Goal: Task Accomplishment & Management: Manage account settings

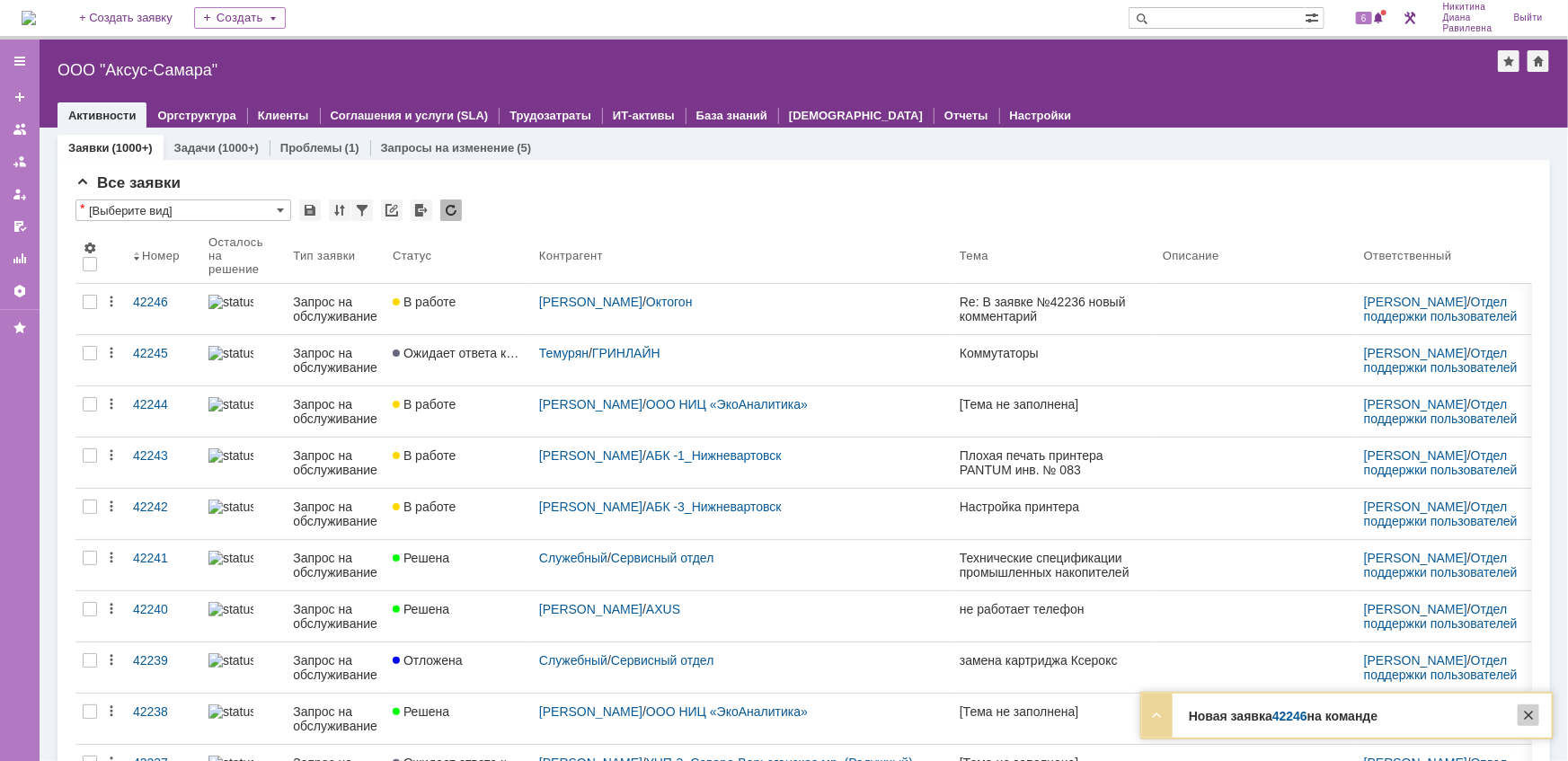
click at [1531, 714] on div at bounding box center [1529, 715] width 22 height 22
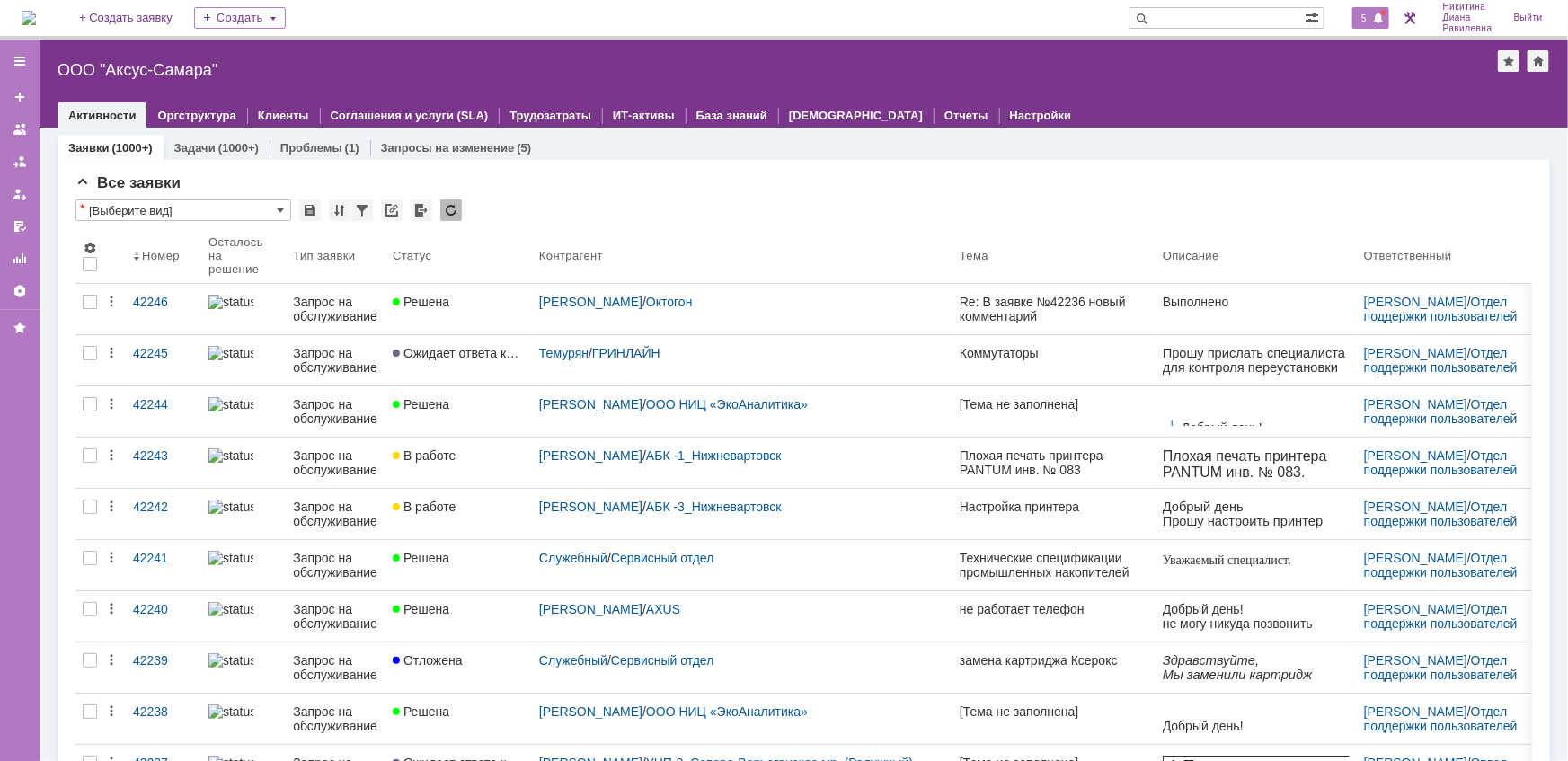
click at [1358, 21] on span "5" at bounding box center [1364, 18] width 17 height 13
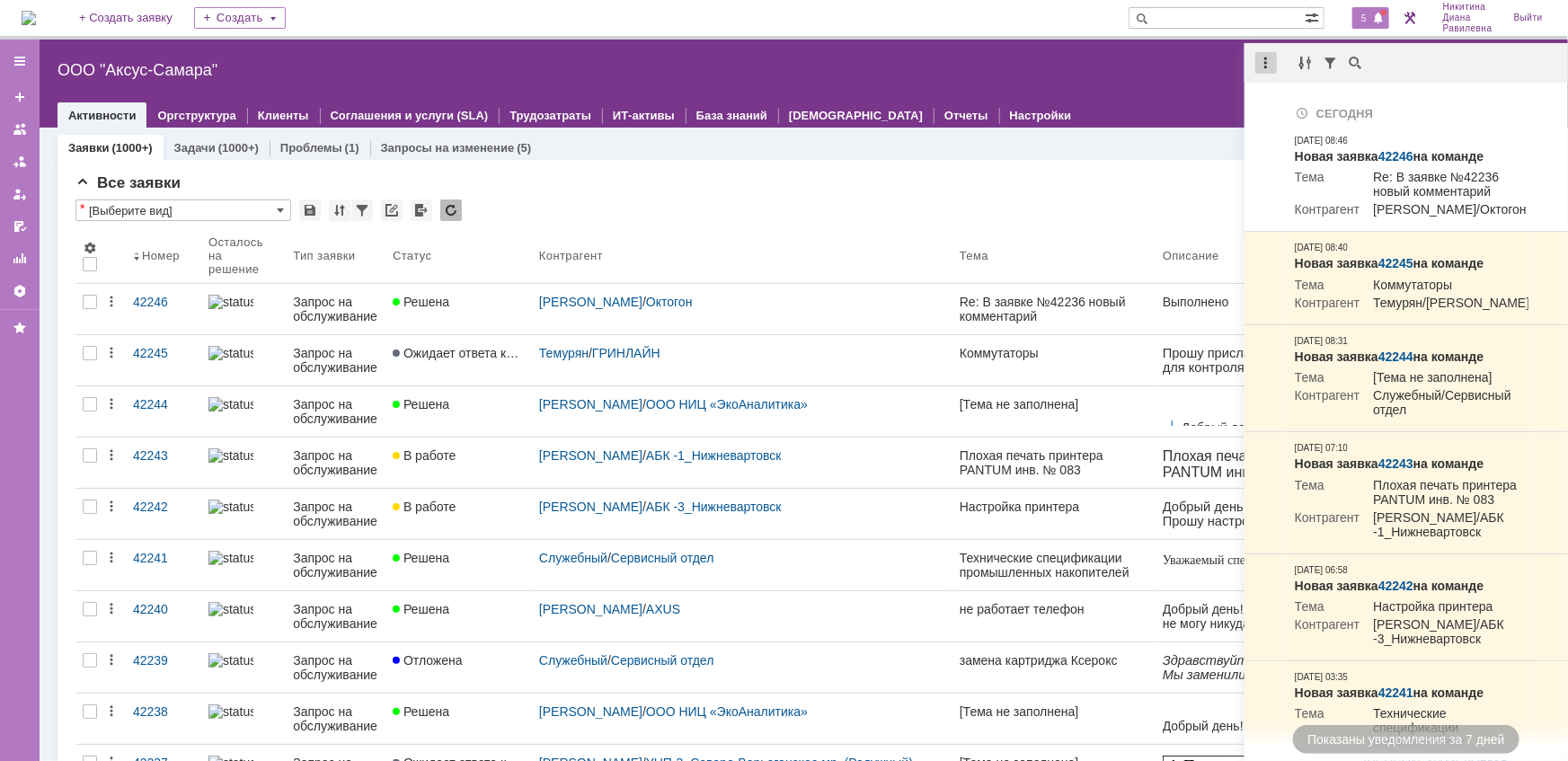
click at [1257, 67] on div at bounding box center [1266, 63] width 22 height 22
click at [1285, 98] on div "Отметить уведомления прочитанными" at bounding box center [1391, 109] width 263 height 27
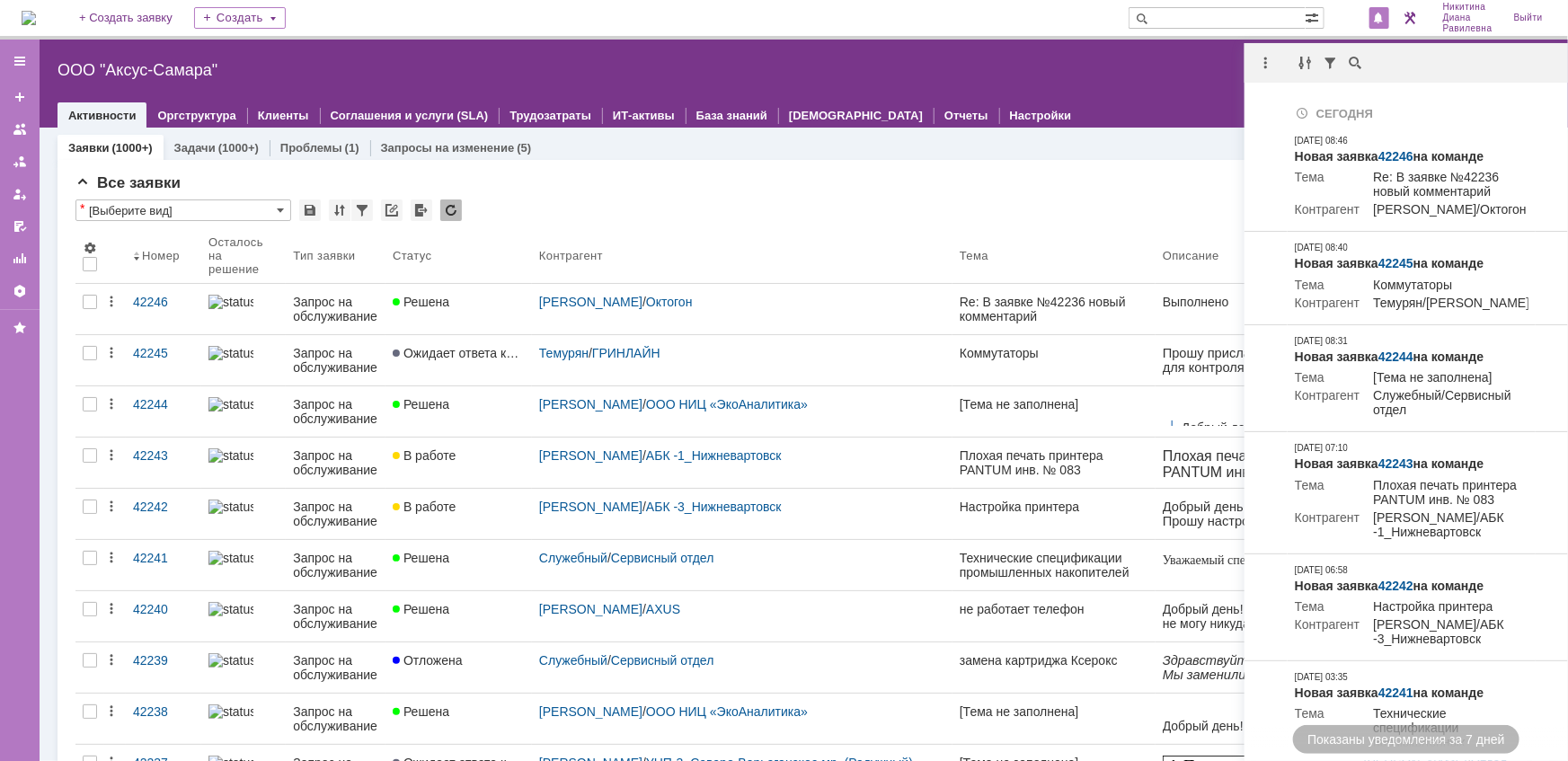
click at [827, 196] on div "Все заявки * [Выберите вид] Результаты поиска: 1 2 3 4 5 6 7 ... Следующая > Об…" at bounding box center [804, 762] width 1456 height 1176
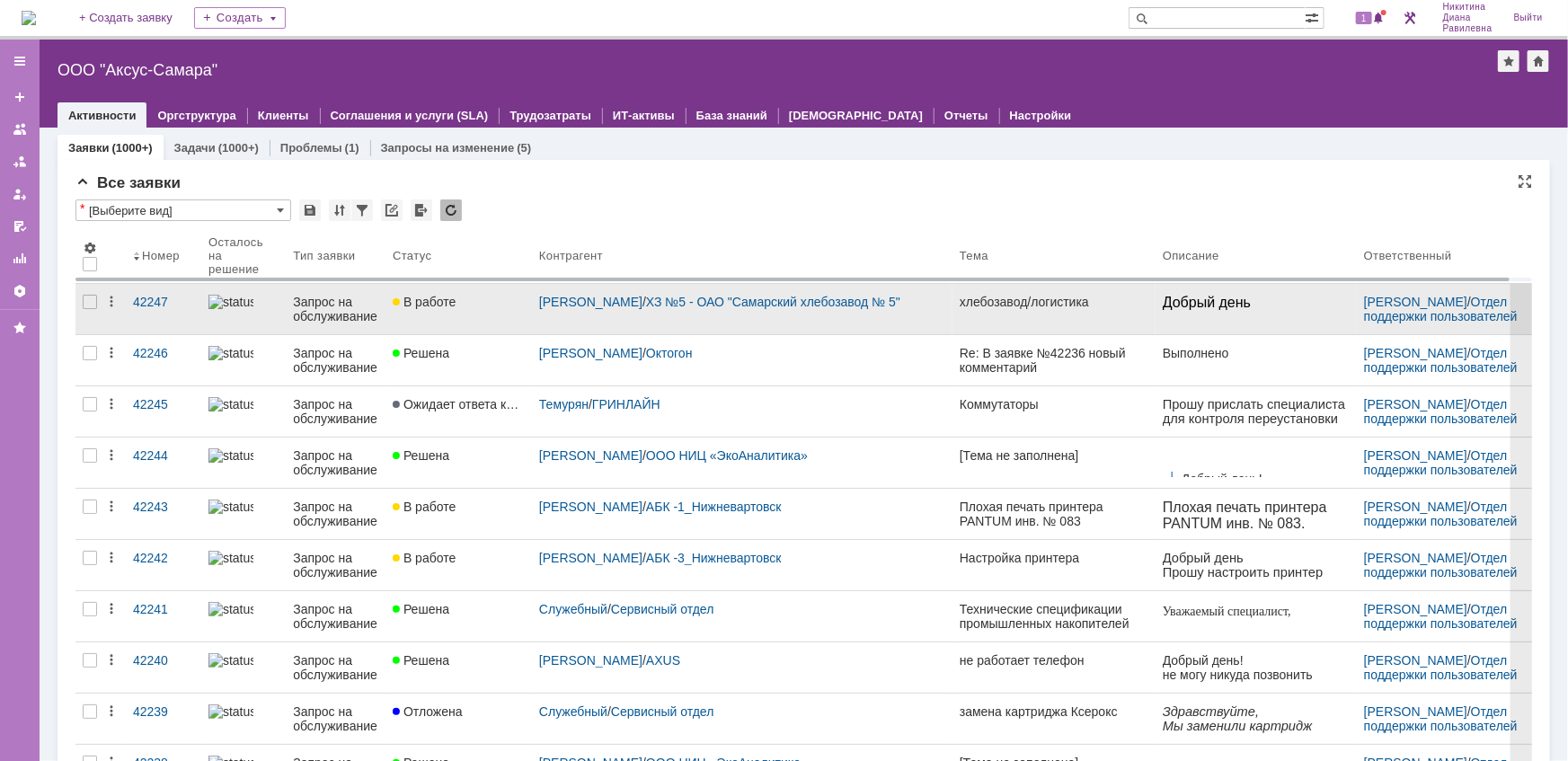
click at [338, 305] on div "Запрос на обслуживание" at bounding box center [335, 309] width 85 height 28
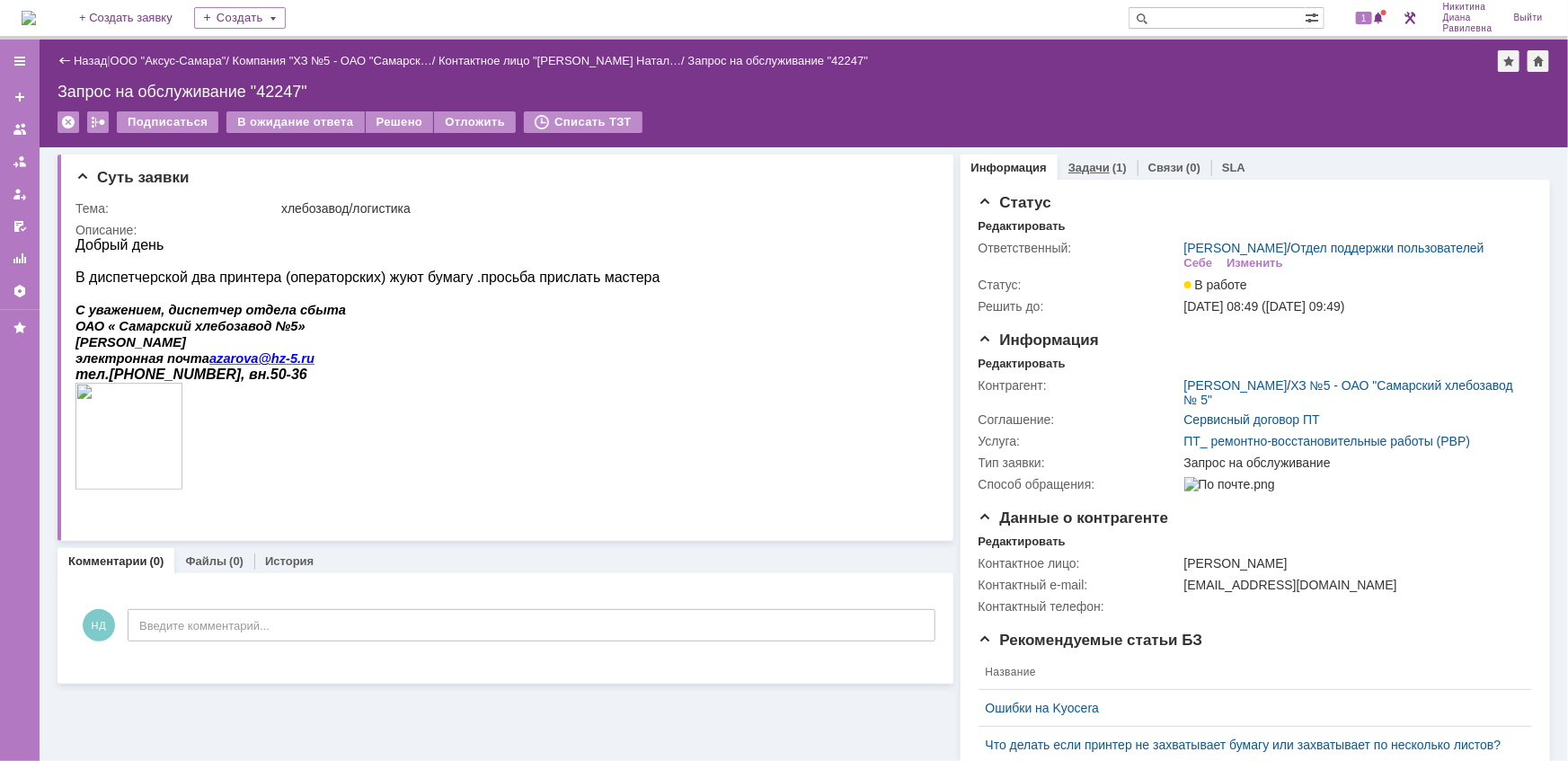
click at [1069, 165] on link "Задачи" at bounding box center [1089, 167] width 41 height 14
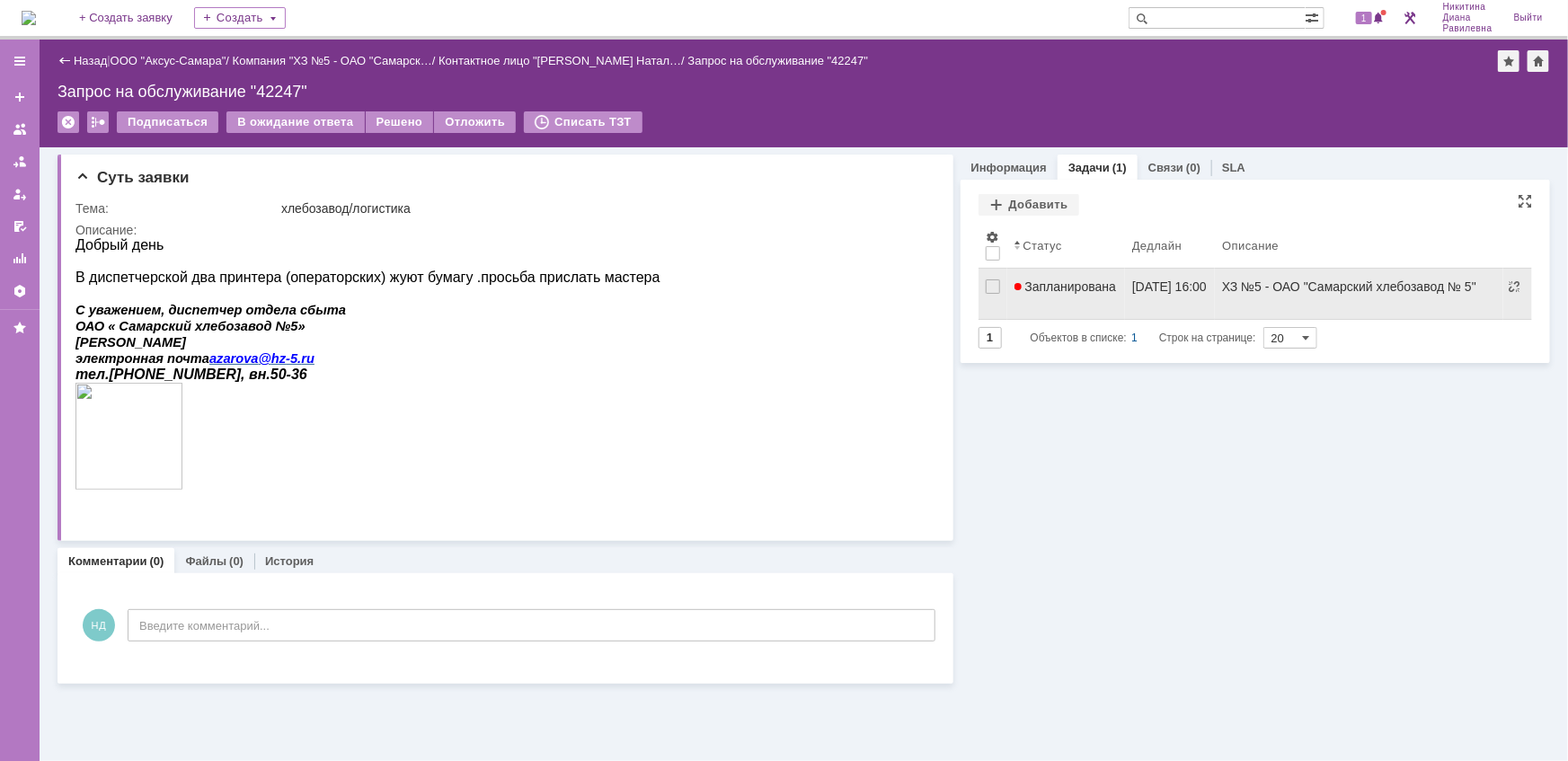
click at [1081, 285] on span "Запланирована" at bounding box center [1065, 286] width 103 height 15
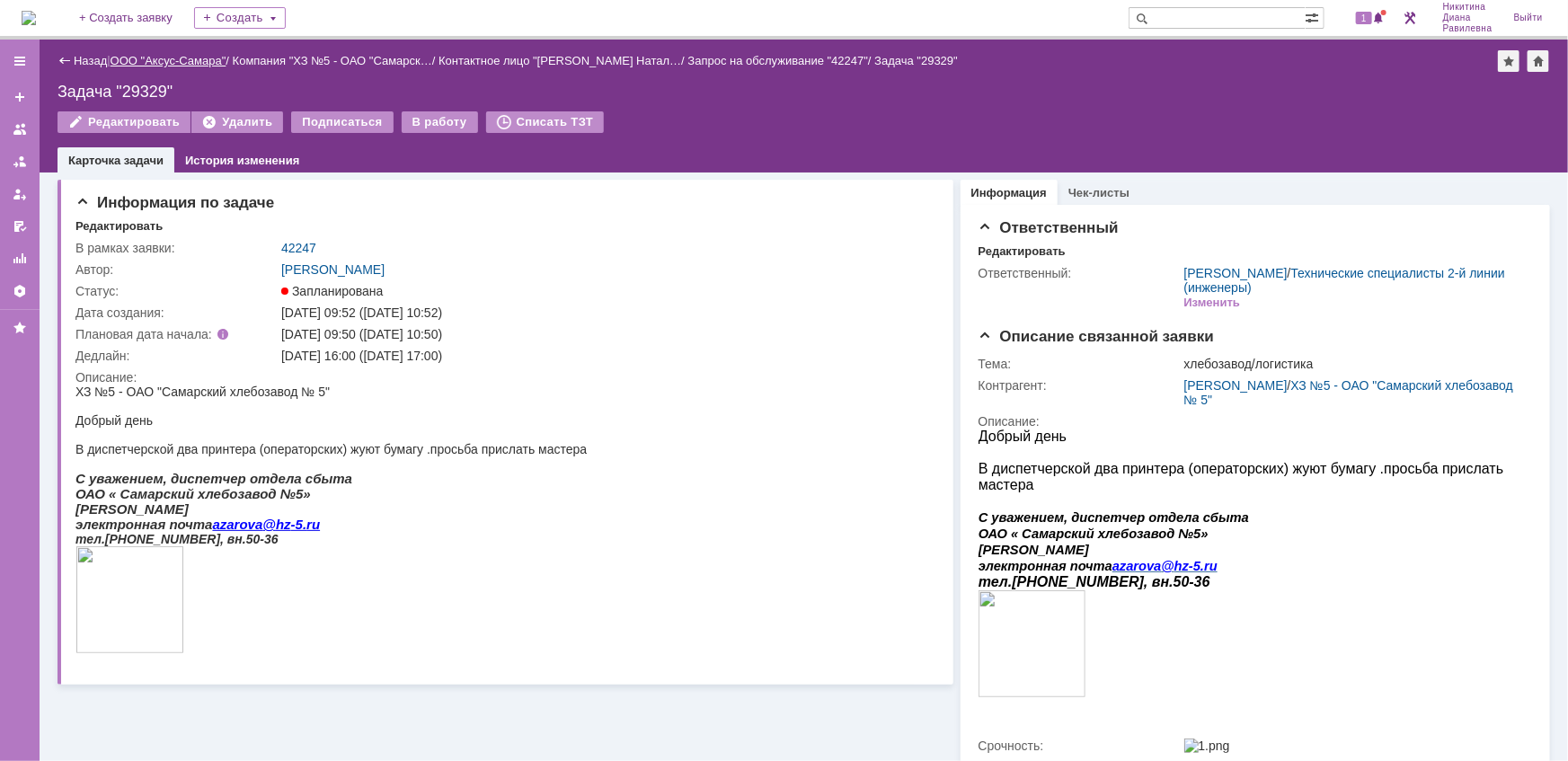
click at [177, 56] on link "ООО "Аксус-Самара"" at bounding box center [169, 61] width 116 height 14
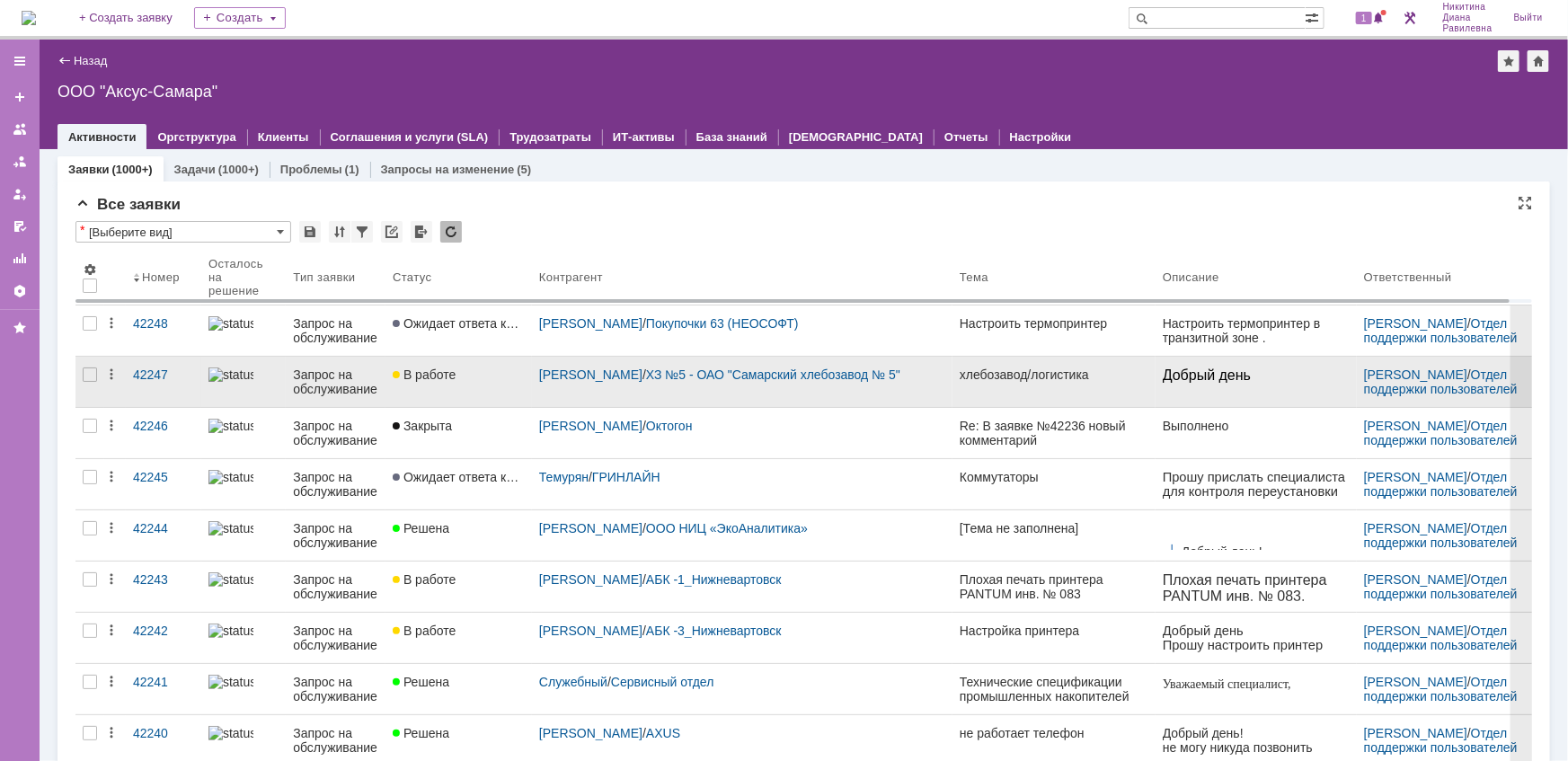
click at [332, 378] on div "Запрос на обслуживание" at bounding box center [335, 381] width 85 height 28
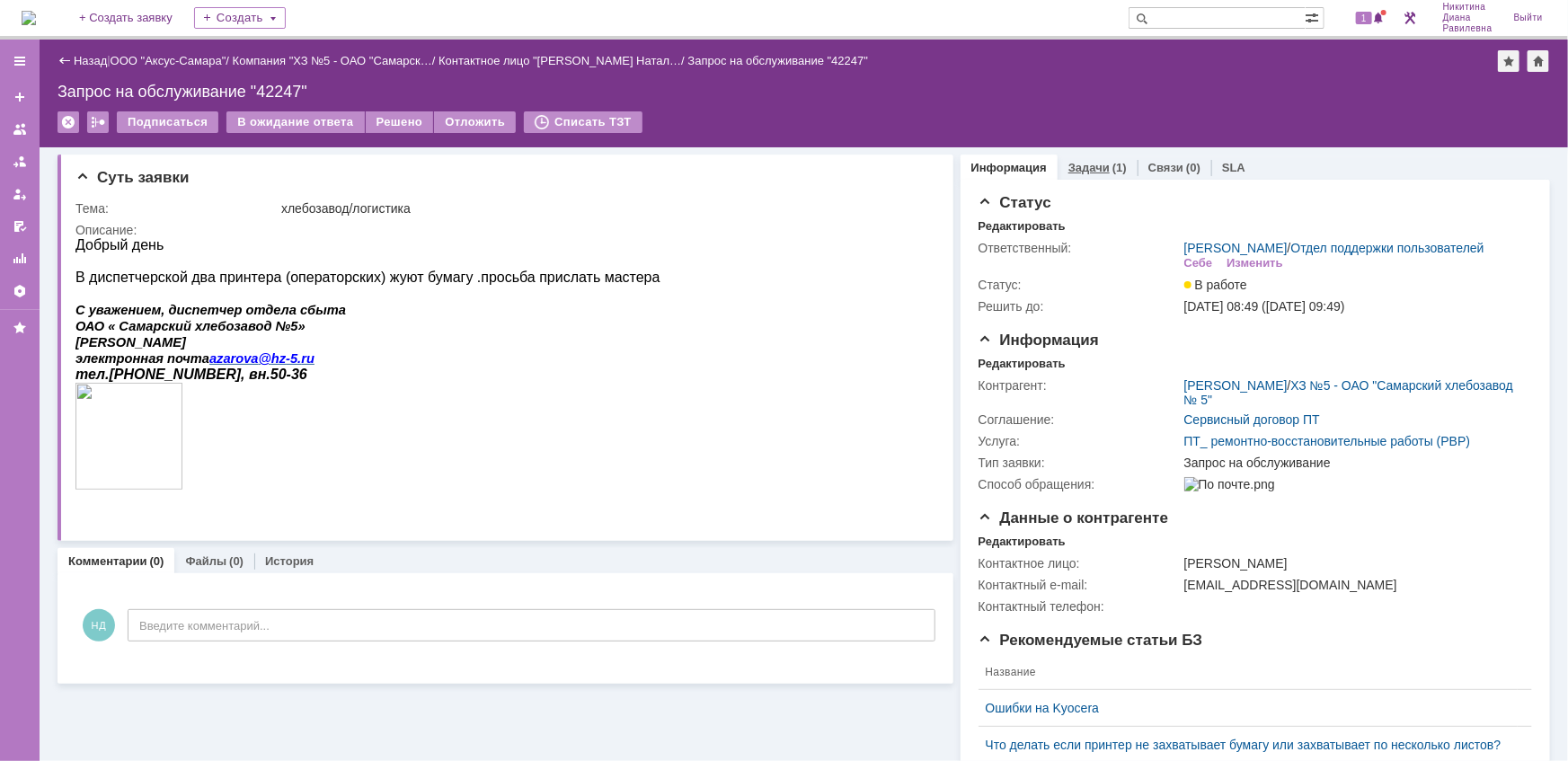
click at [1084, 166] on link "Задачи" at bounding box center [1089, 167] width 41 height 14
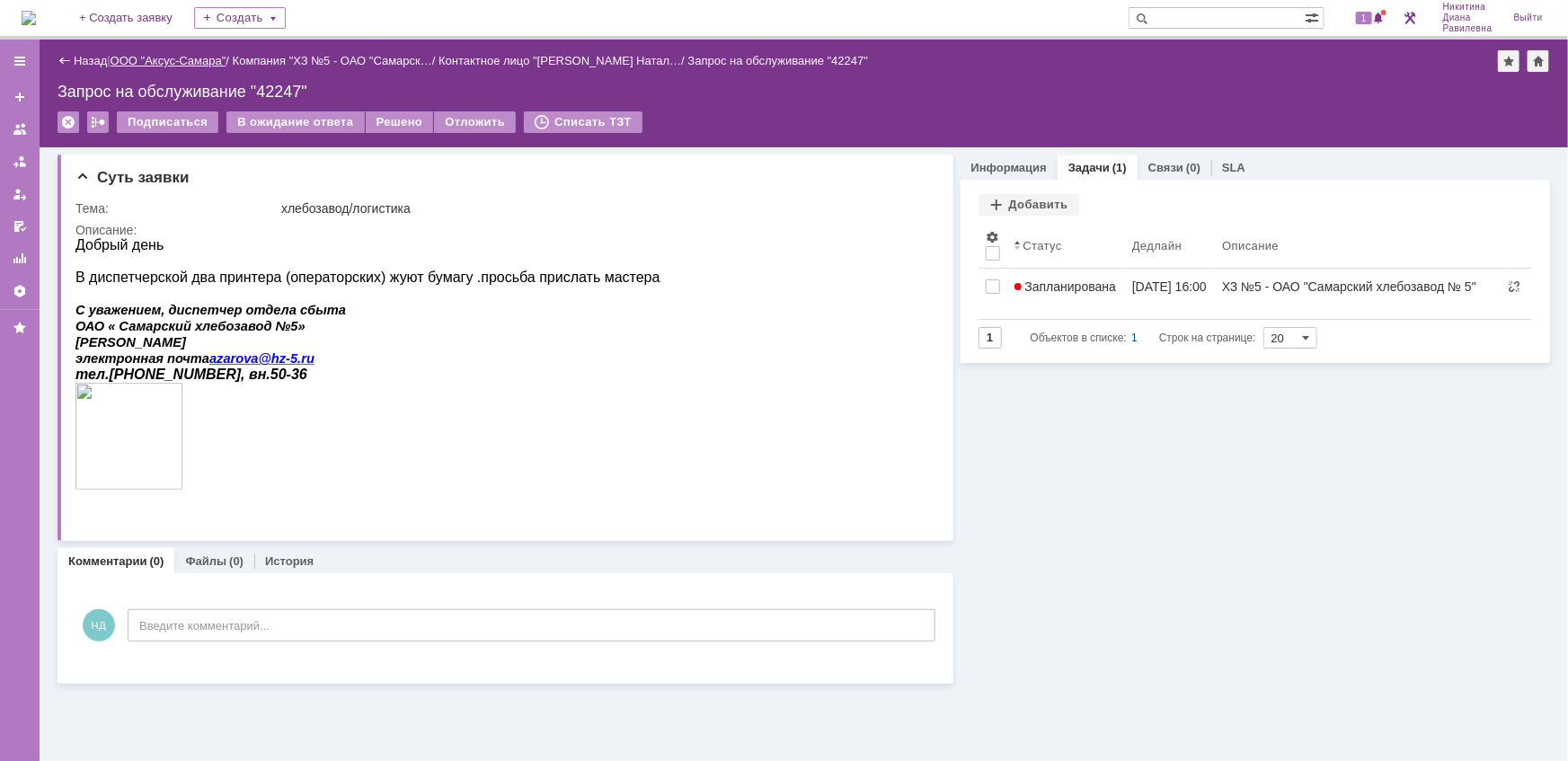
click at [195, 63] on link "ООО "Аксус-Самара"" at bounding box center [169, 61] width 116 height 14
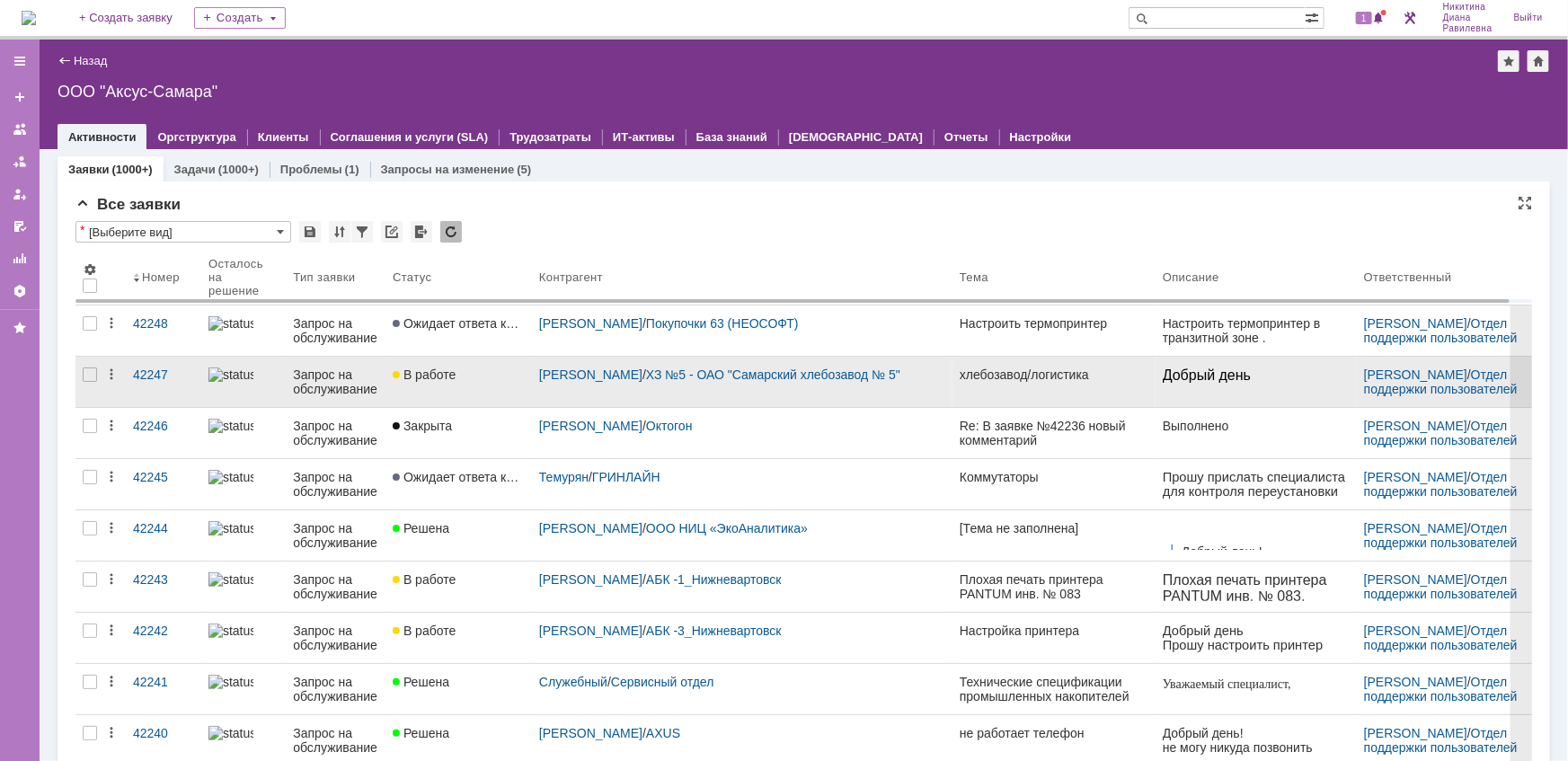
click at [344, 374] on div "Запрос на обслуживание" at bounding box center [335, 381] width 85 height 28
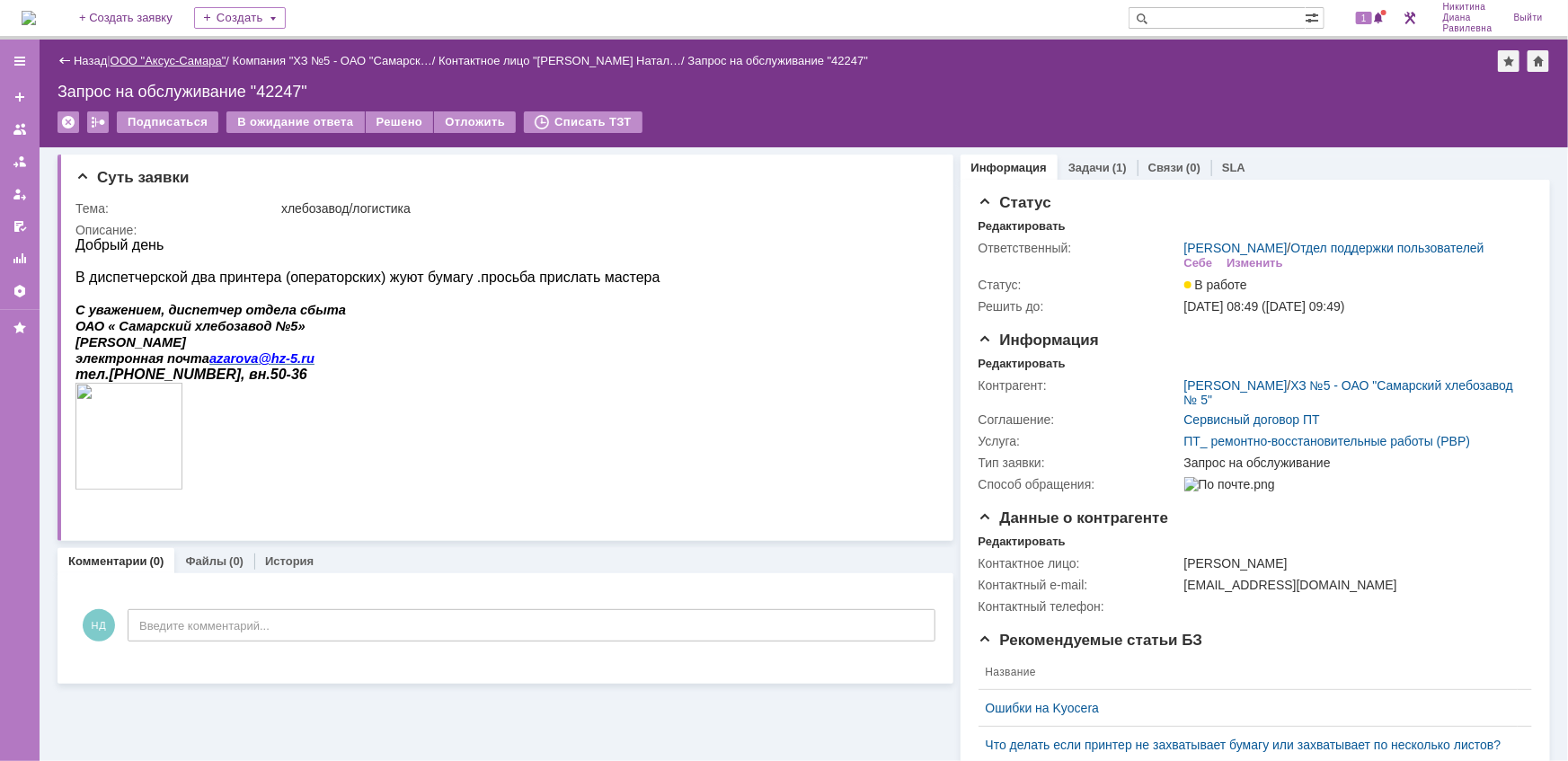
click at [167, 63] on link "ООО "Аксус-Самара"" at bounding box center [169, 61] width 116 height 14
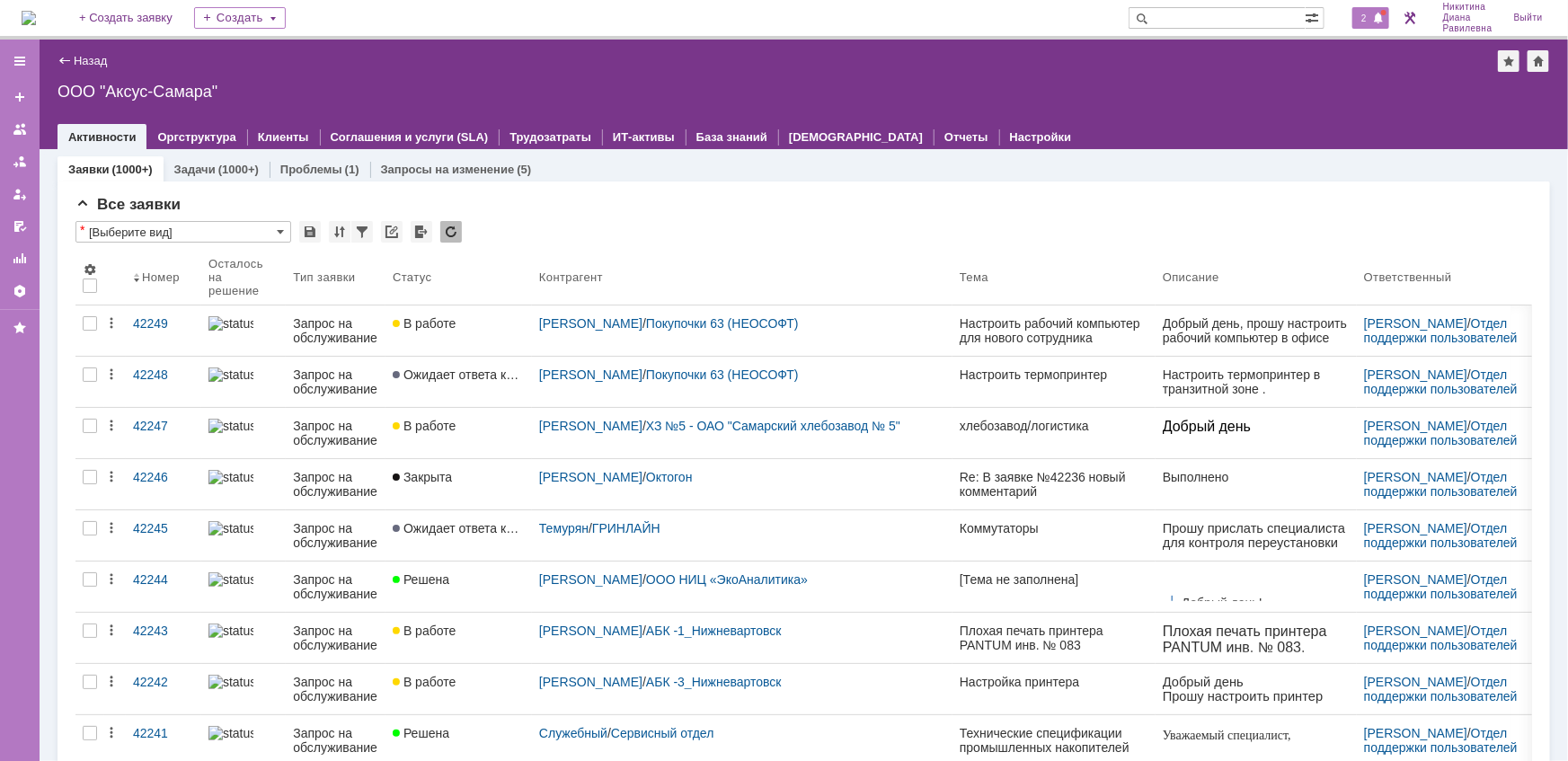
click at [1366, 17] on span "2" at bounding box center [1364, 18] width 17 height 13
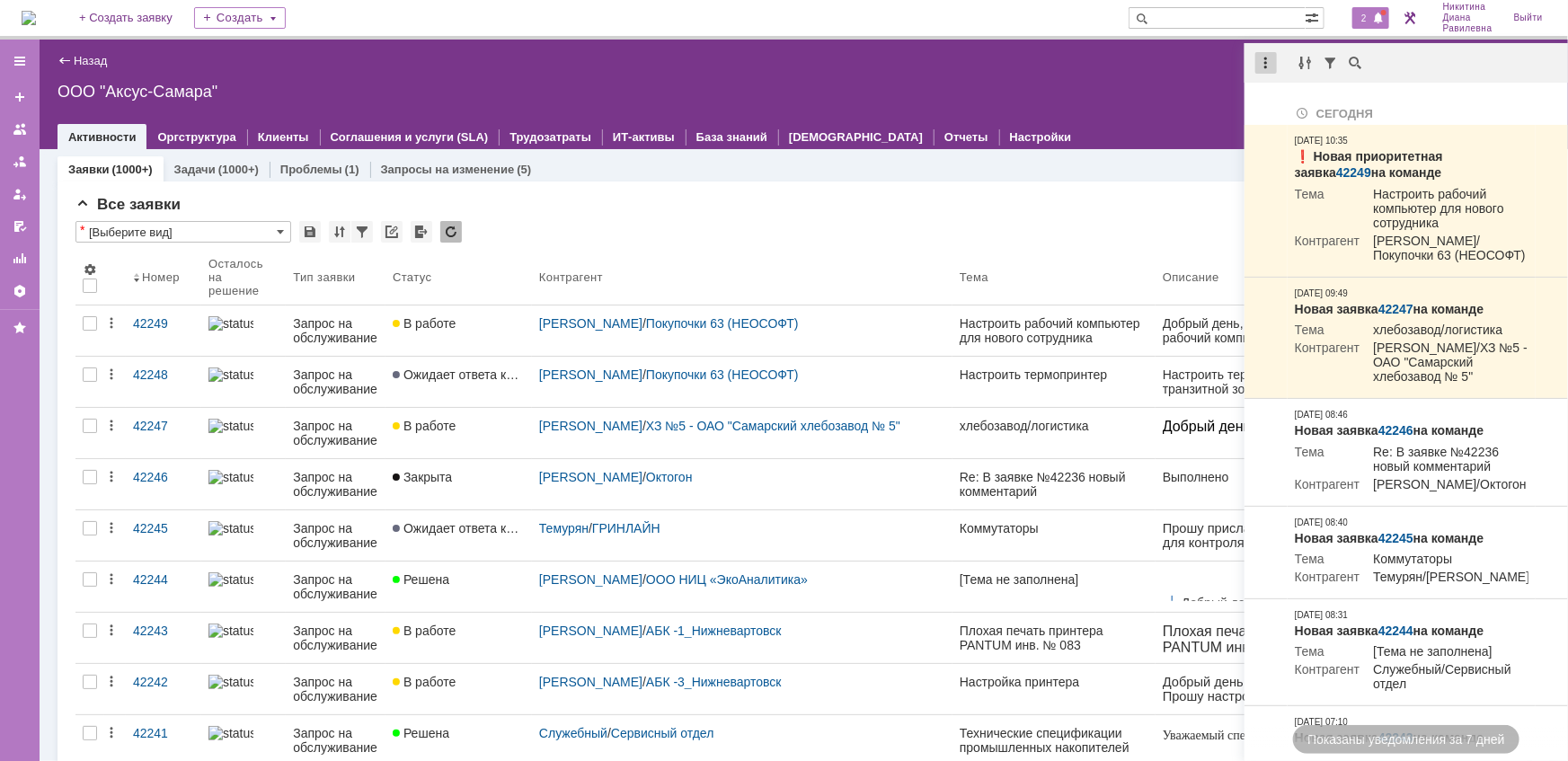
click at [1263, 60] on div at bounding box center [1266, 63] width 22 height 22
click at [1294, 106] on div "Отметить уведомления прочитанными" at bounding box center [1391, 109] width 241 height 13
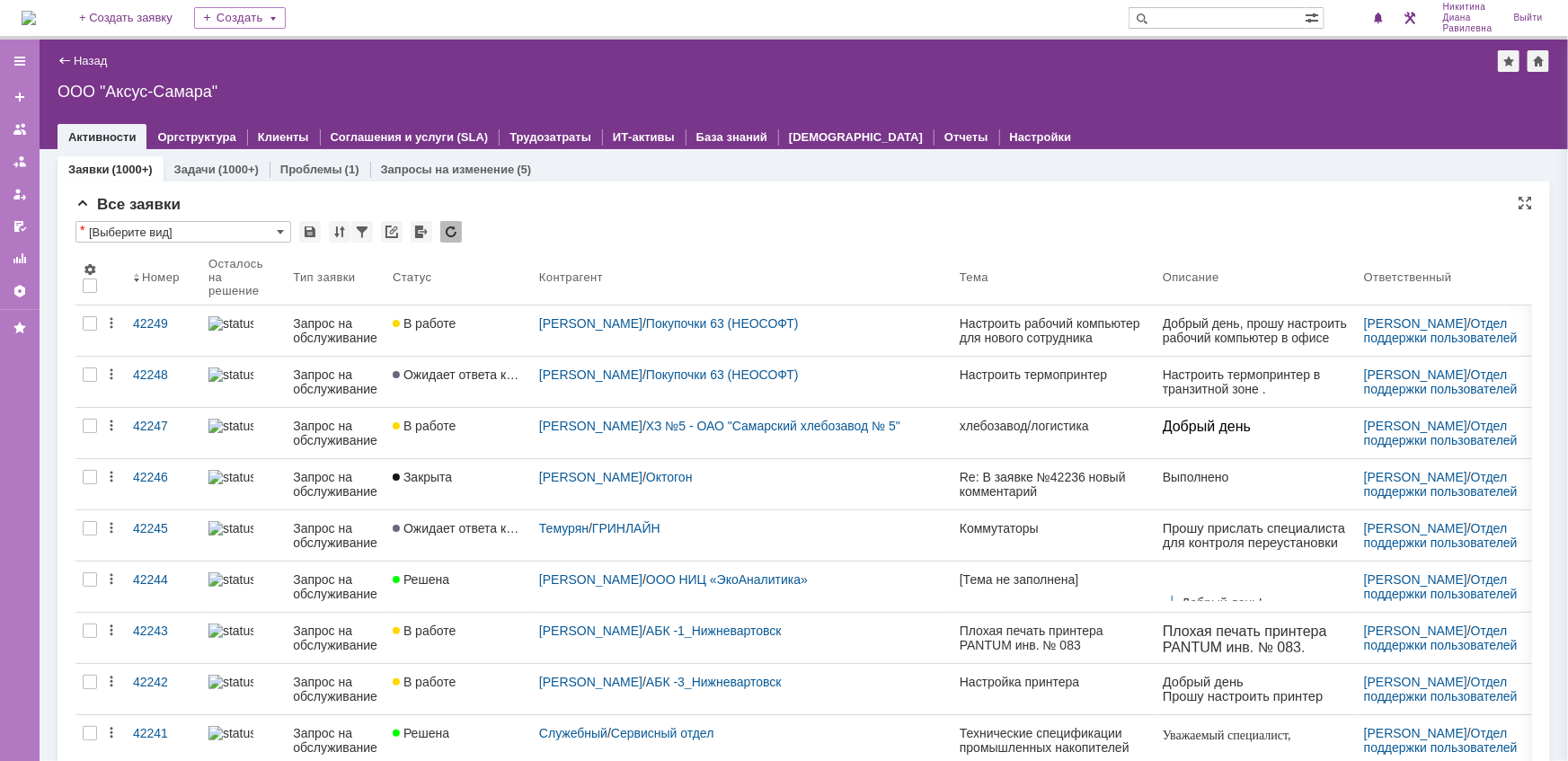
click at [942, 205] on div "Все заявки" at bounding box center [804, 205] width 1456 height 18
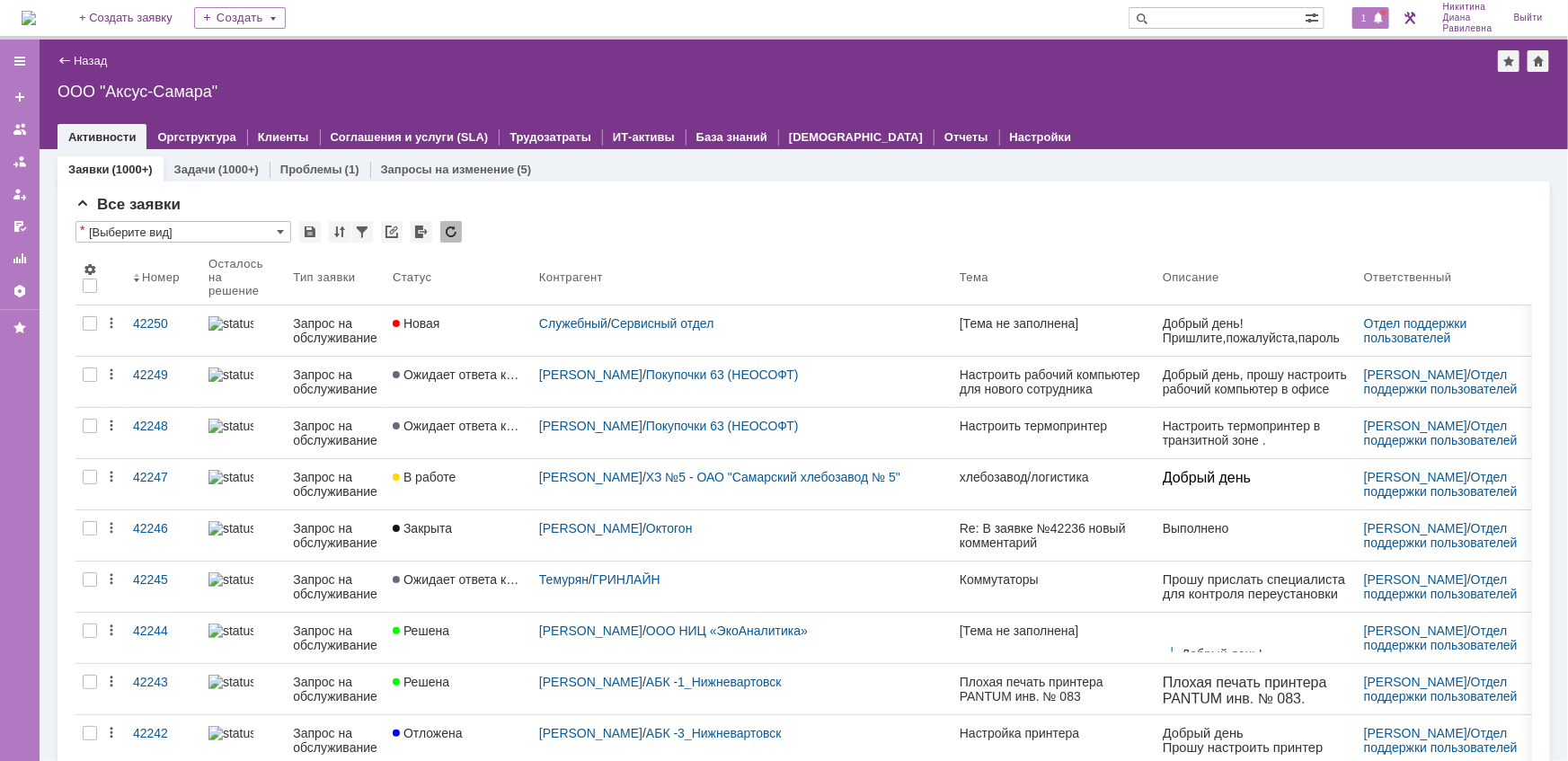
click at [1362, 26] on div "1" at bounding box center [1371, 18] width 37 height 22
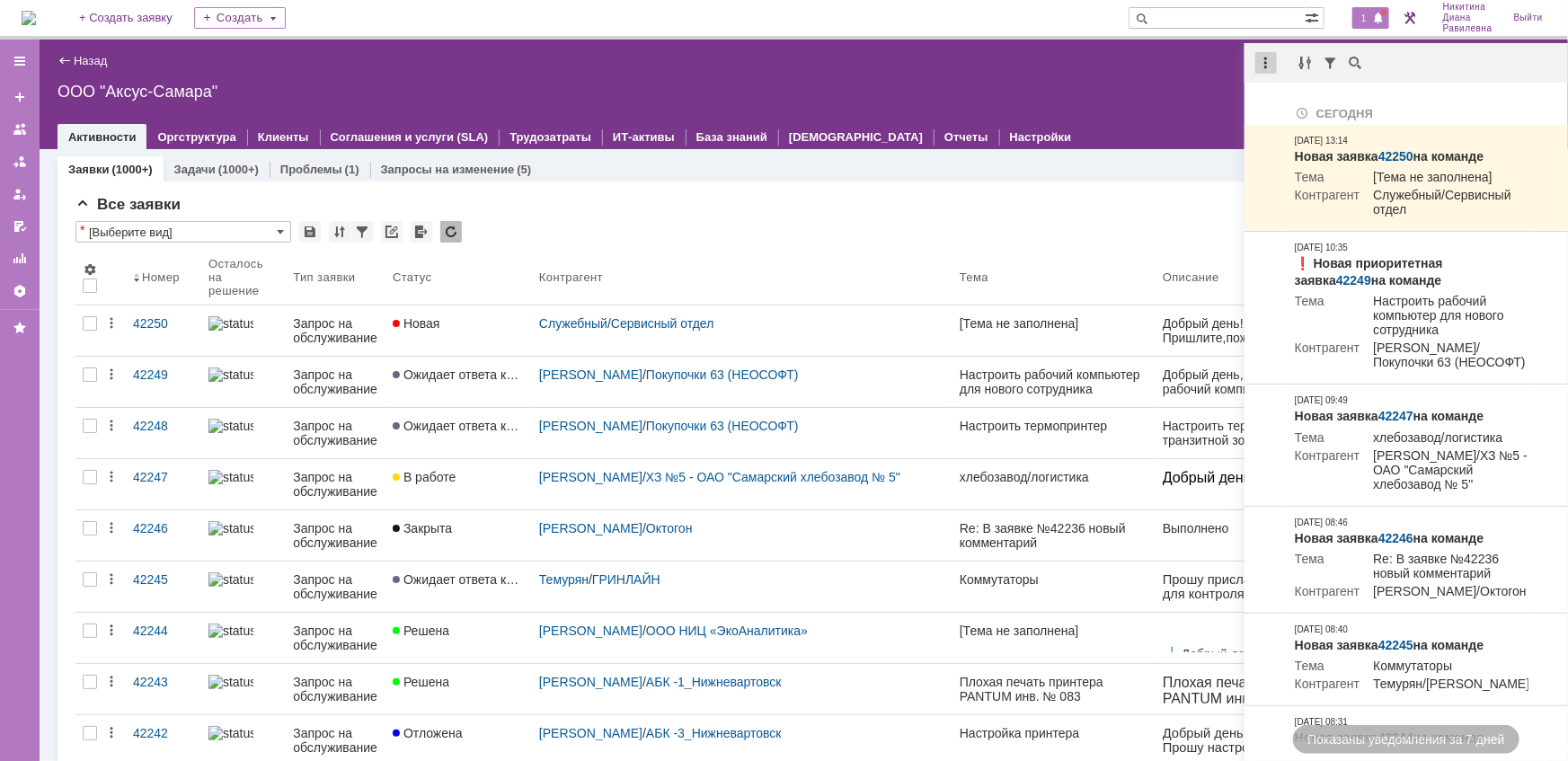
click at [1263, 70] on div at bounding box center [1266, 63] width 22 height 22
click at [1283, 109] on div "Отметить уведомления прочитанными" at bounding box center [1391, 109] width 241 height 13
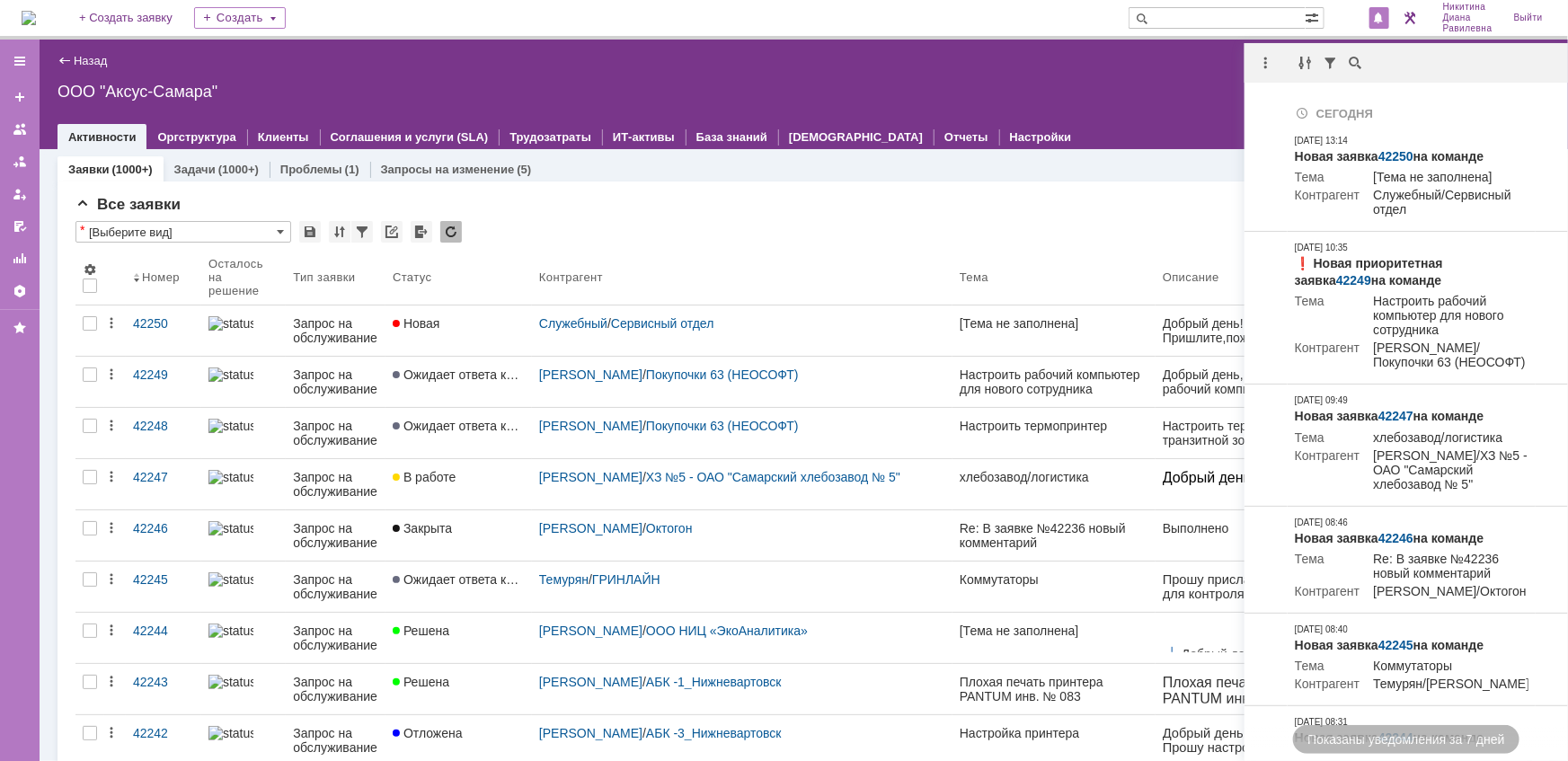
click at [769, 64] on div "Назад | ООО "Аксус-Самара"" at bounding box center [804, 61] width 1493 height 22
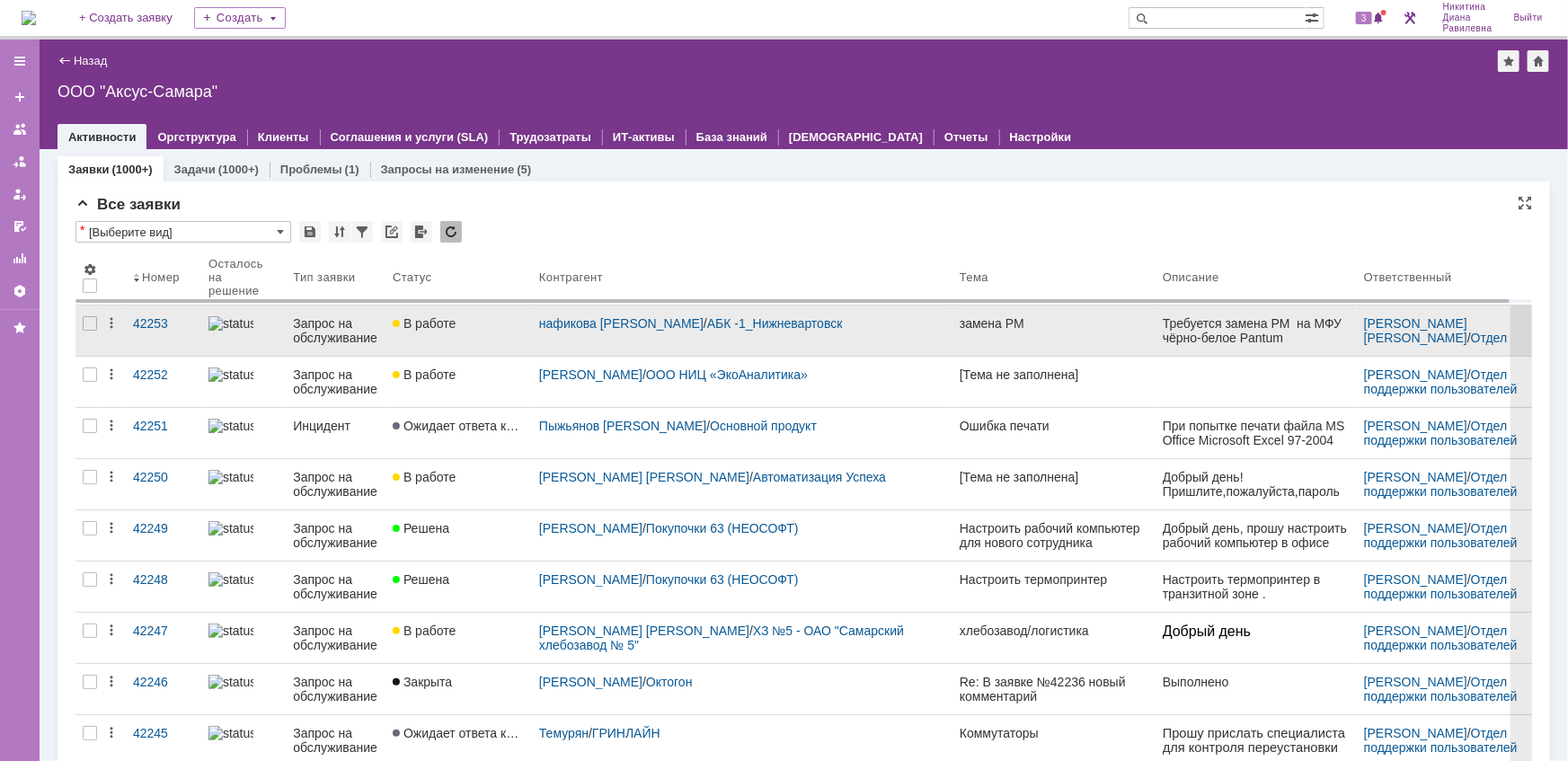
click at [329, 332] on div "Запрос на обслуживание" at bounding box center [335, 330] width 85 height 28
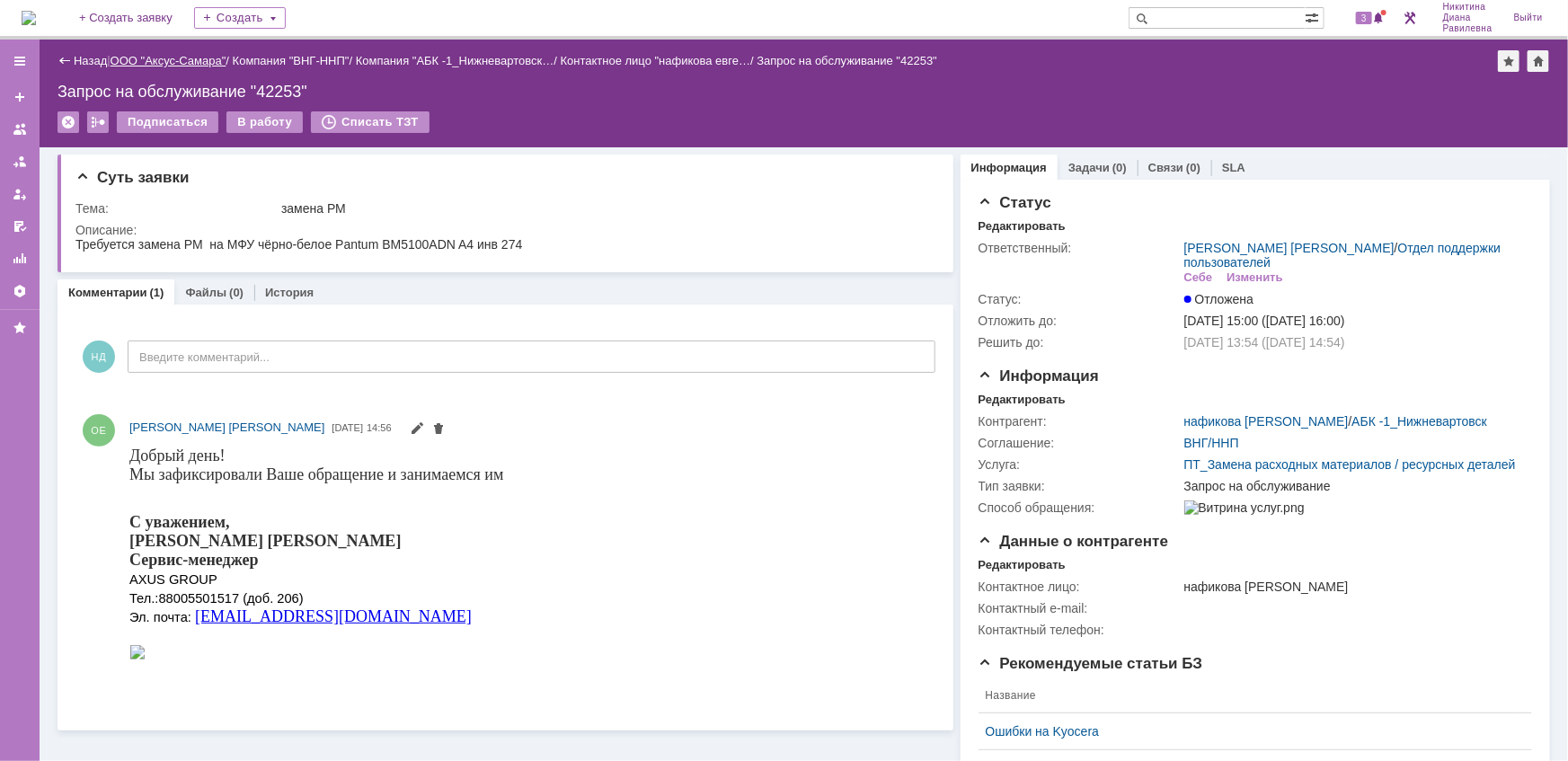
click at [178, 57] on link "ООО "Аксус-Самара"" at bounding box center [169, 61] width 116 height 14
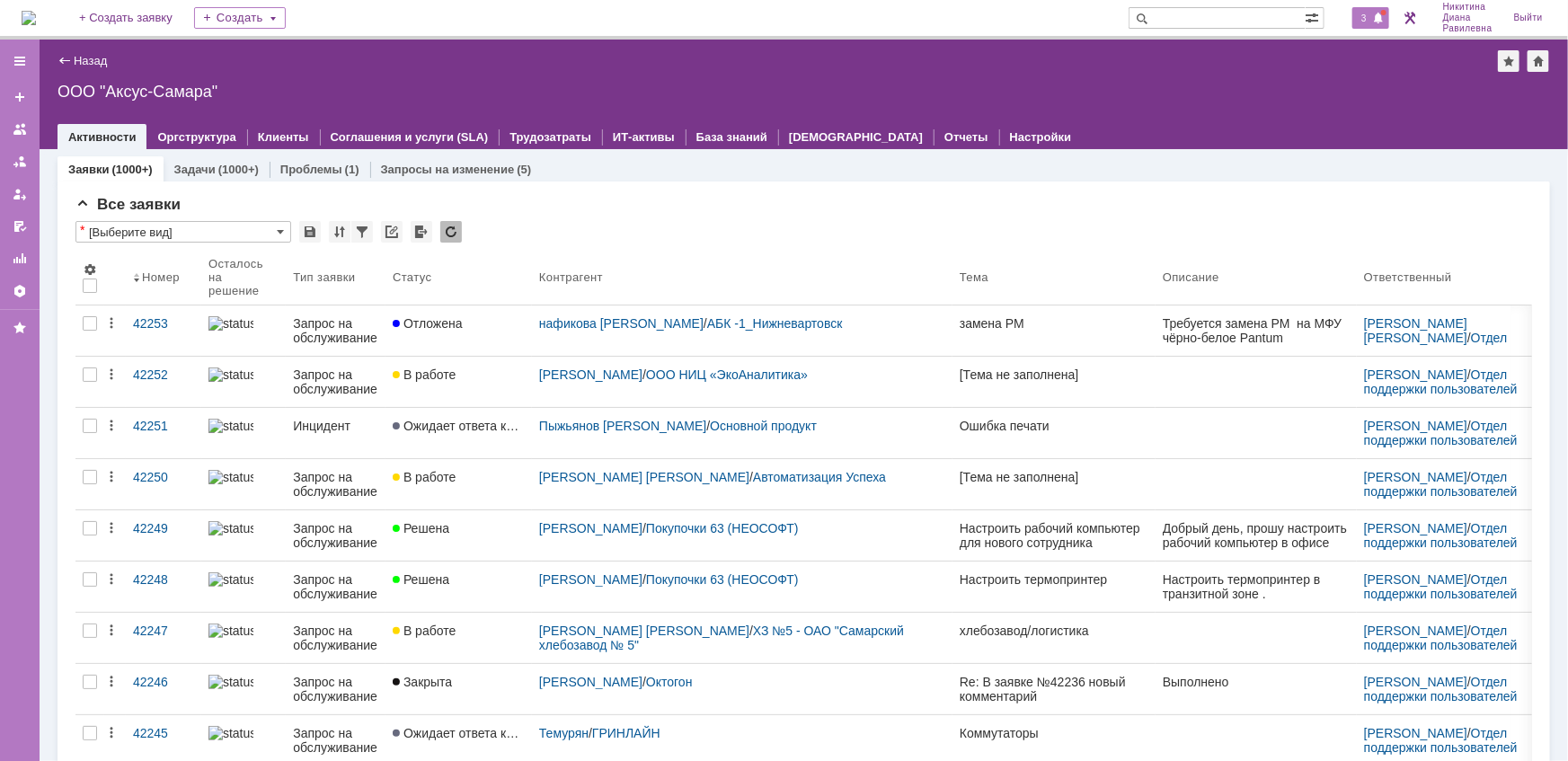
click at [1367, 17] on span "3" at bounding box center [1364, 18] width 17 height 13
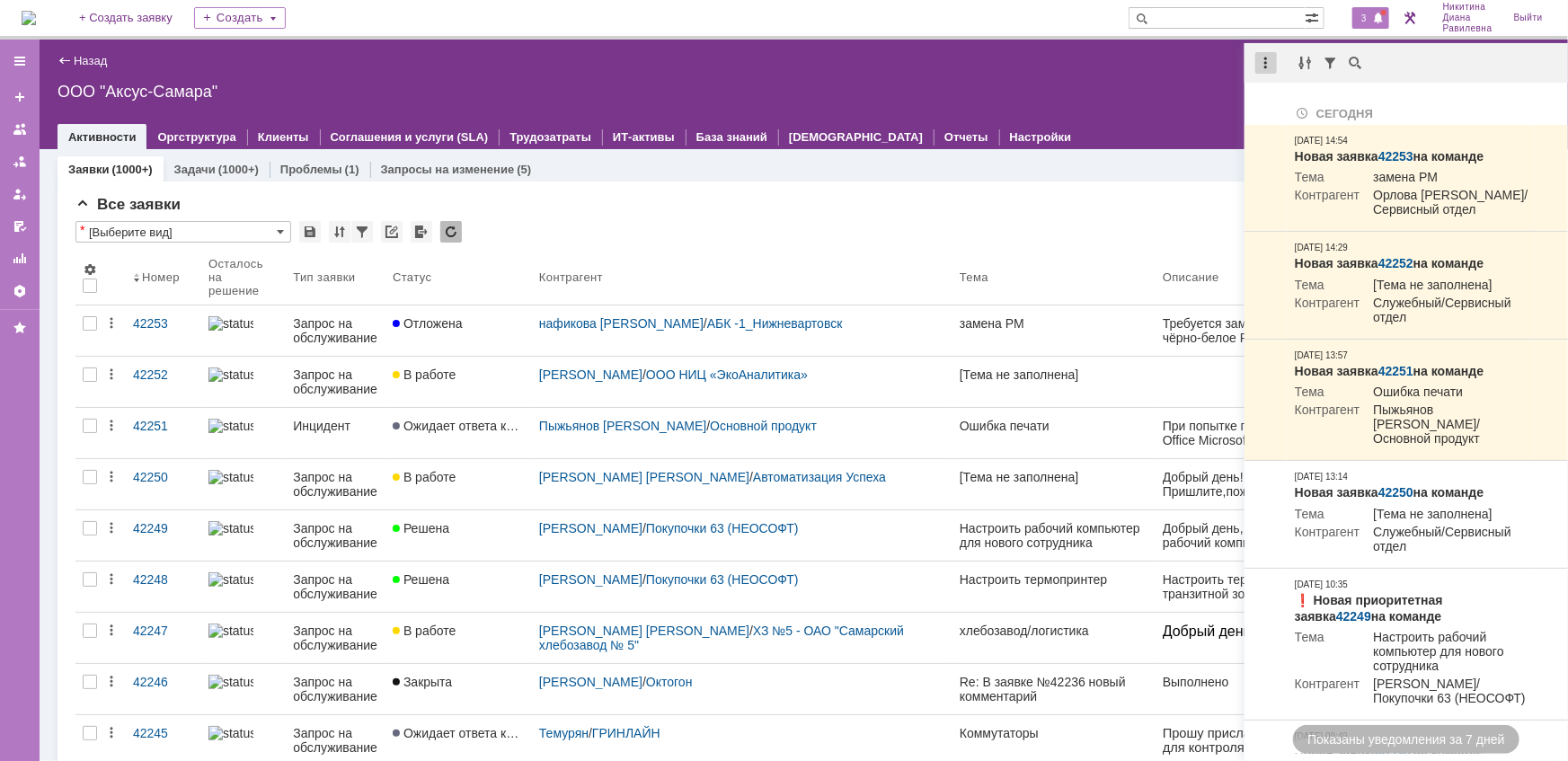
click at [1262, 56] on div at bounding box center [1266, 63] width 22 height 22
click at [1286, 107] on div "Отметить уведомления прочитанными" at bounding box center [1391, 109] width 241 height 13
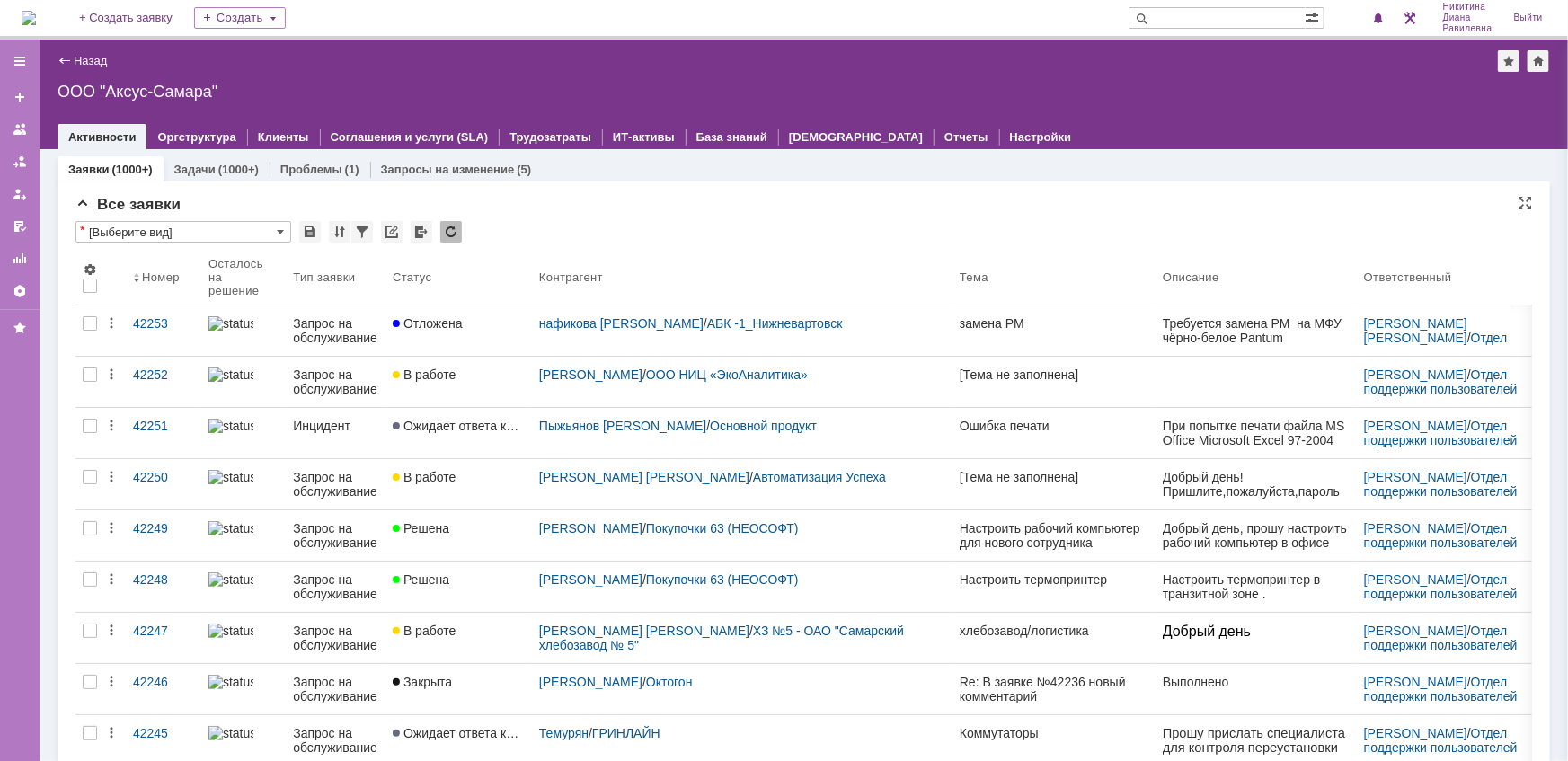
click at [804, 203] on div "Все заявки" at bounding box center [804, 205] width 1456 height 18
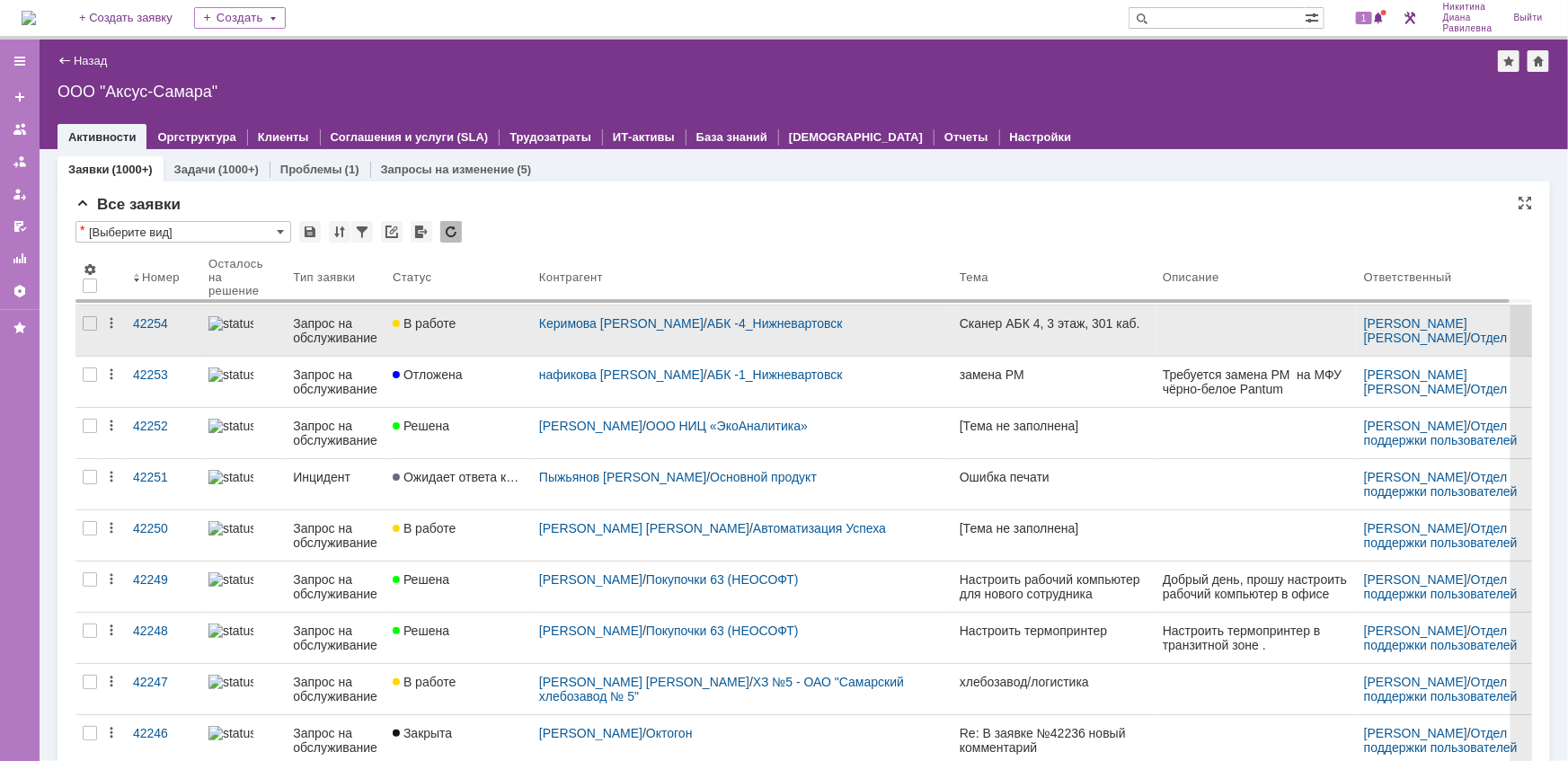
click at [352, 330] on div "Запрос на обслуживание" at bounding box center [335, 330] width 85 height 28
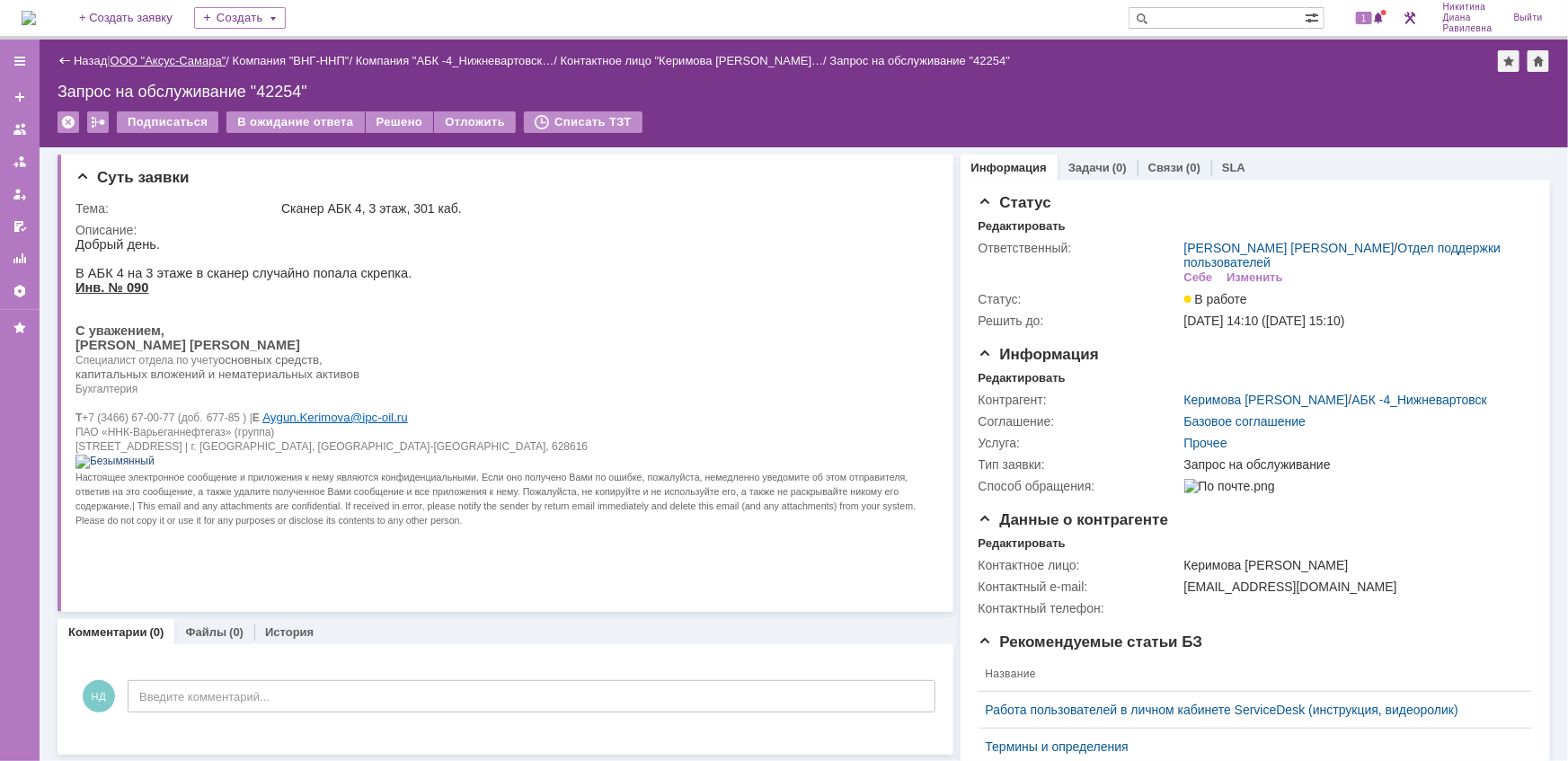
click at [172, 64] on link "ООО "Аксус-Самара"" at bounding box center [169, 61] width 116 height 14
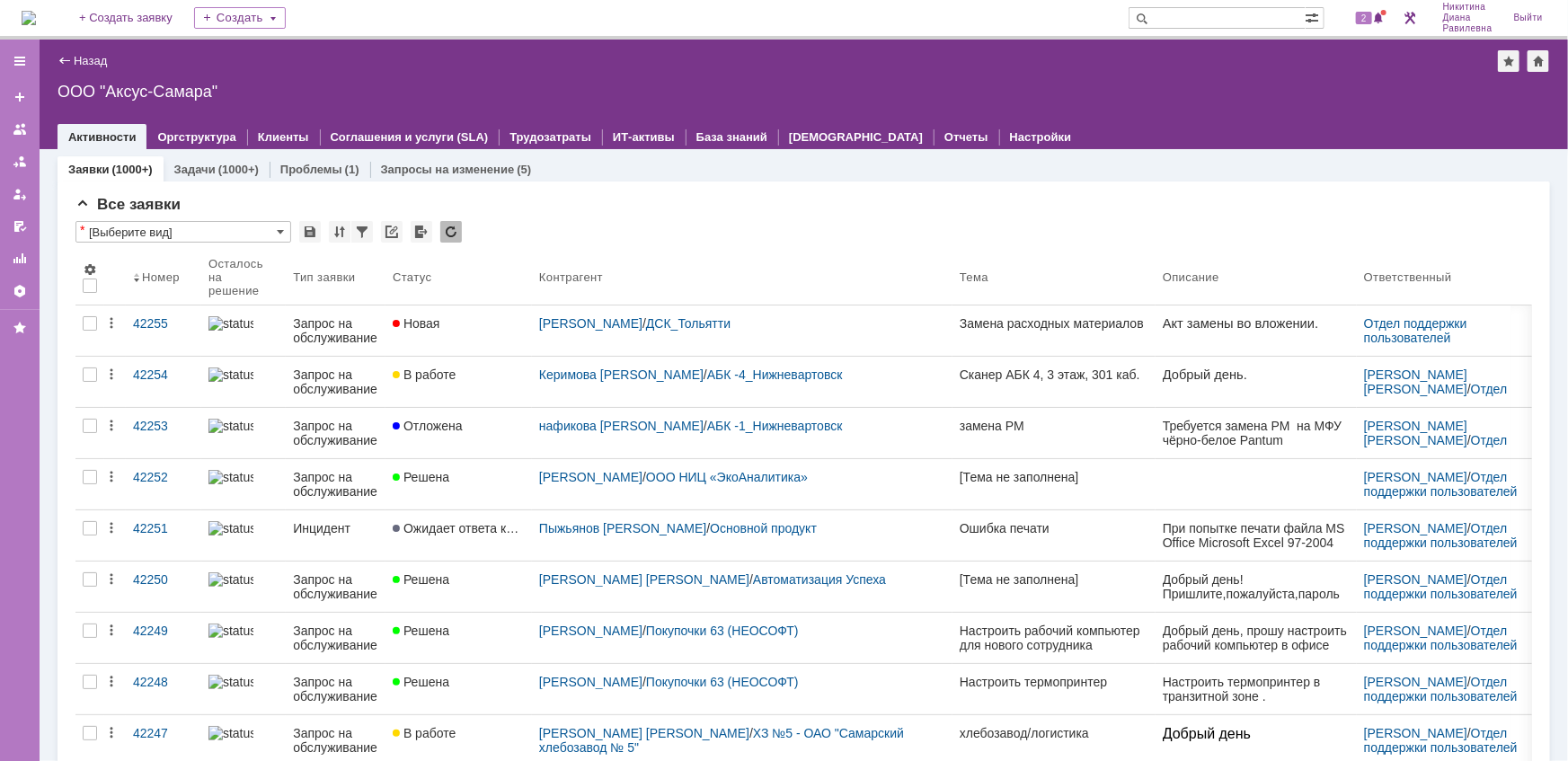
click at [1203, 15] on input "text" at bounding box center [1217, 18] width 177 height 22
type input "дск_тольятти"
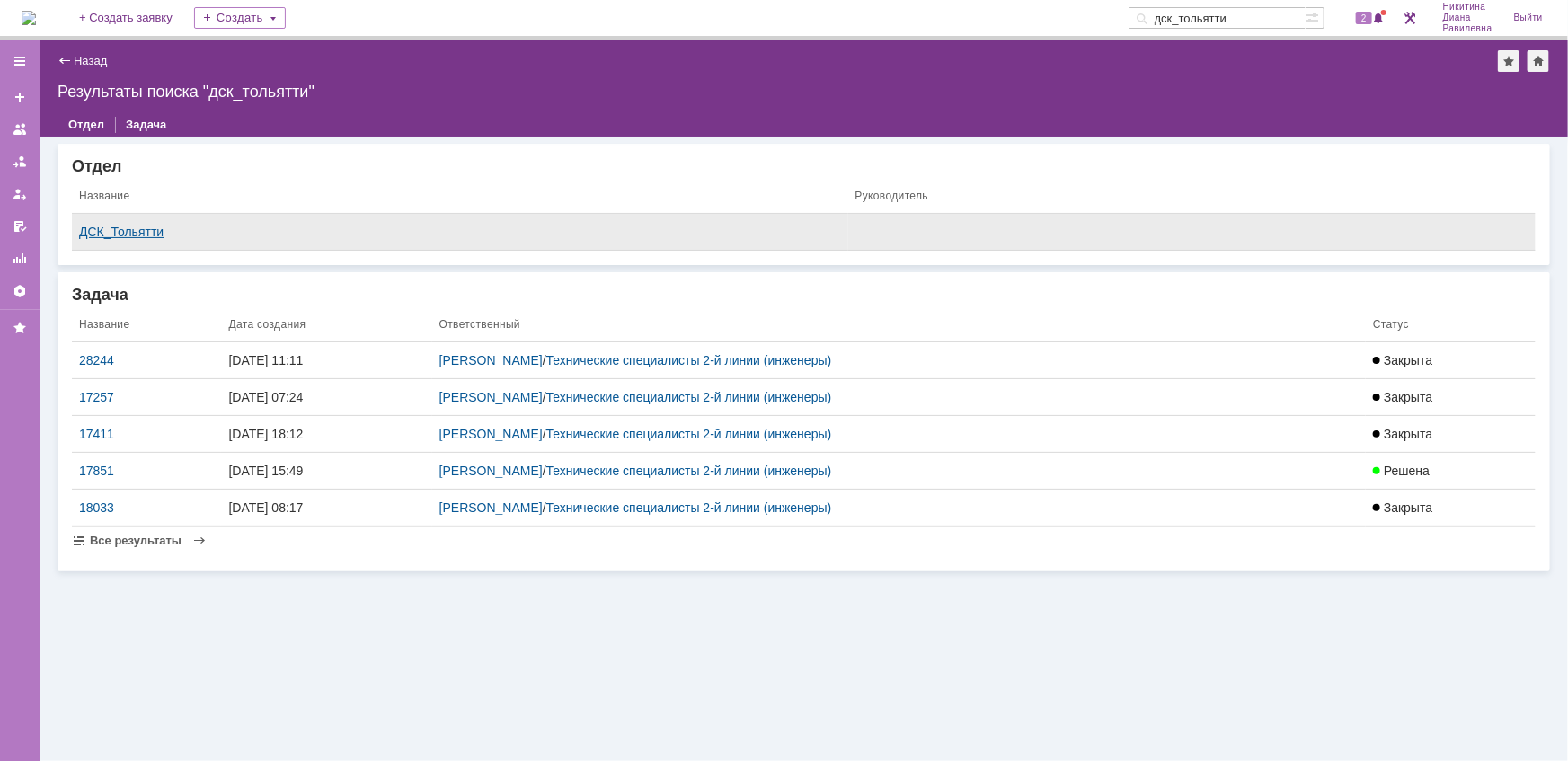
click at [131, 230] on div "ДСК_Тольятти" at bounding box center [461, 231] width 762 height 15
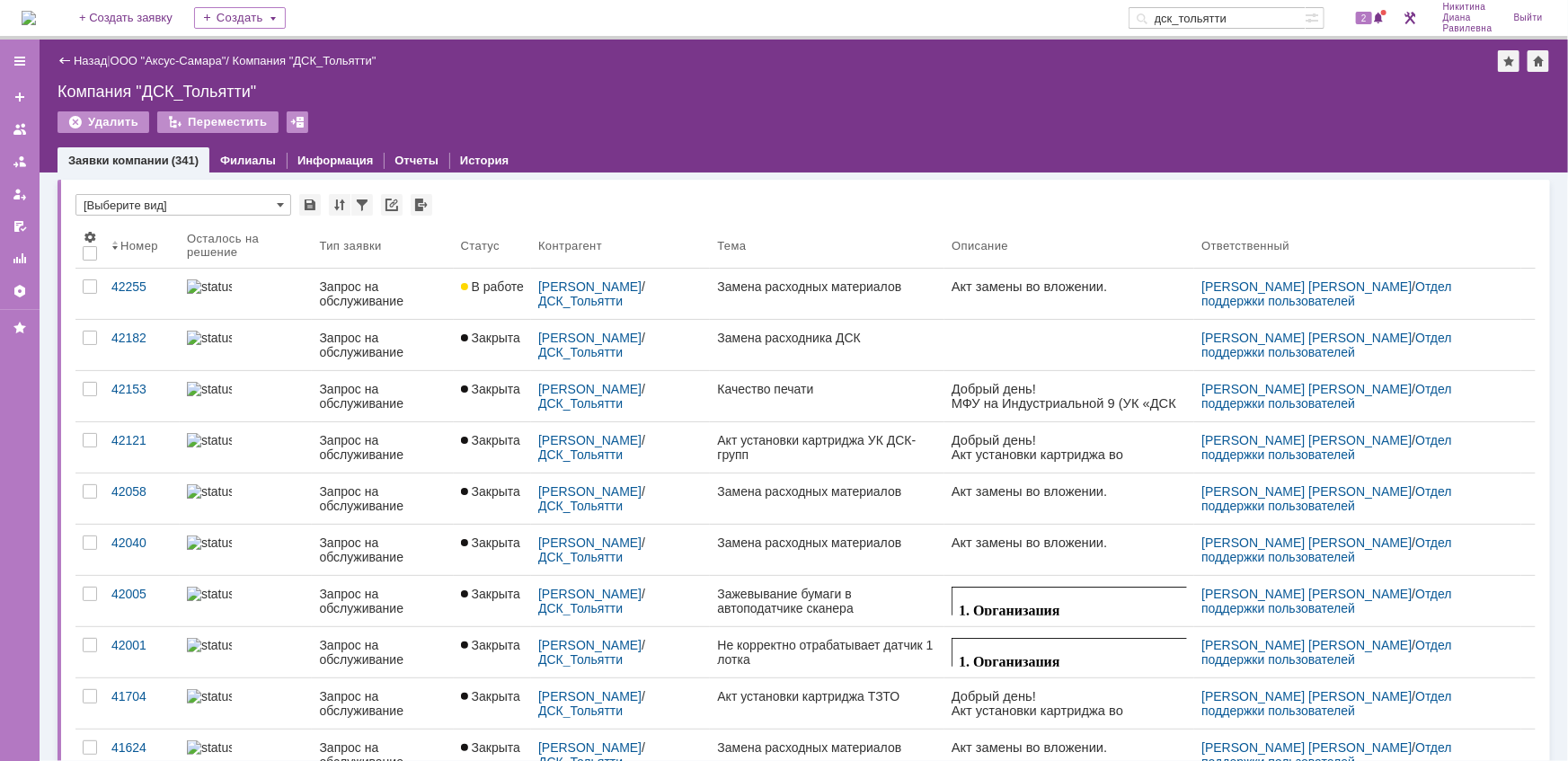
click at [1269, 18] on input "дск_тольятти" at bounding box center [1217, 18] width 177 height 22
click at [152, 58] on link "ООО "Аксус-Самара"" at bounding box center [169, 61] width 116 height 14
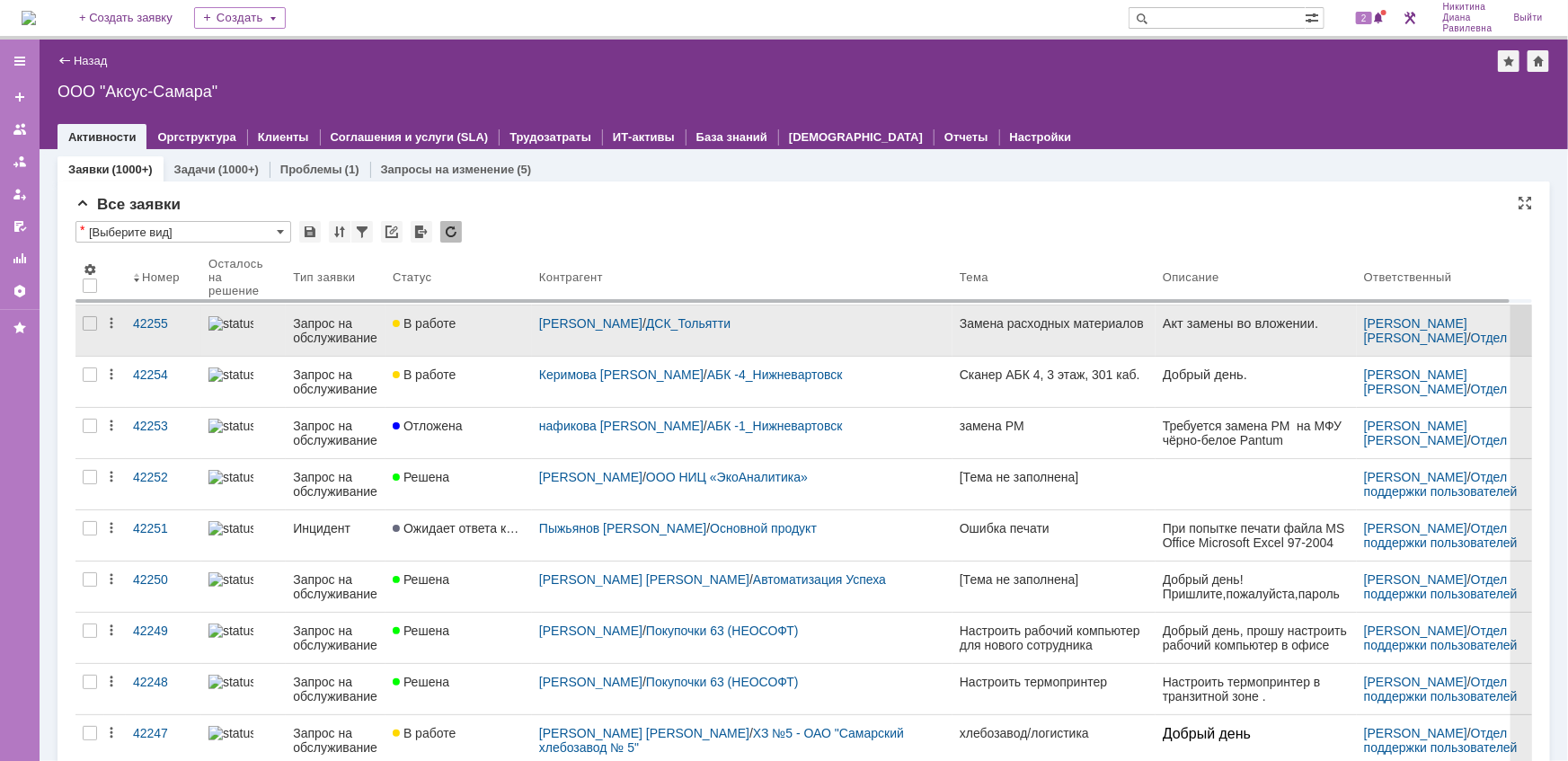
click at [328, 327] on div "Запрос на обслуживание" at bounding box center [335, 330] width 85 height 28
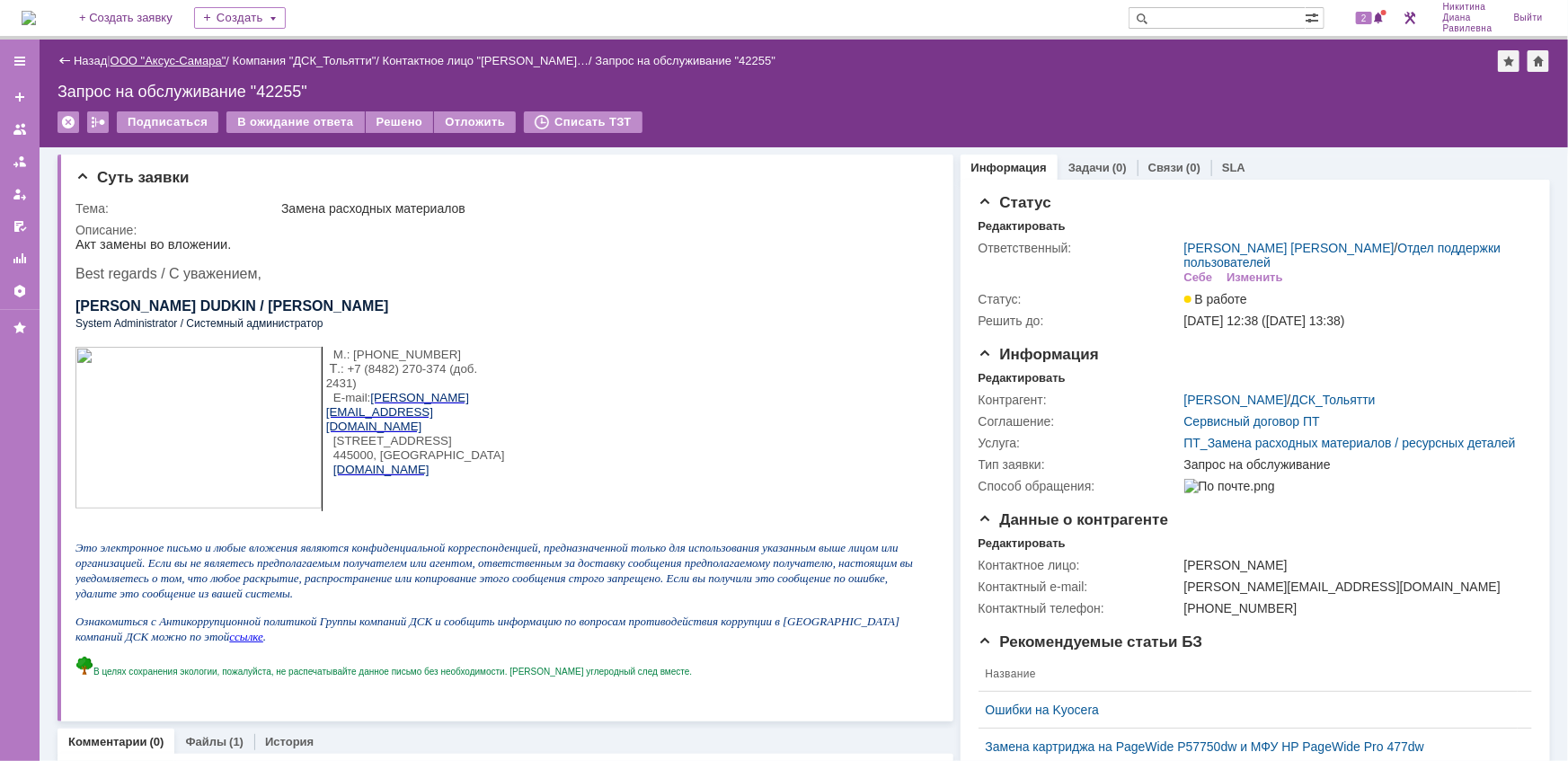
click at [170, 55] on link "ООО "Аксус-Самара"" at bounding box center [169, 61] width 116 height 14
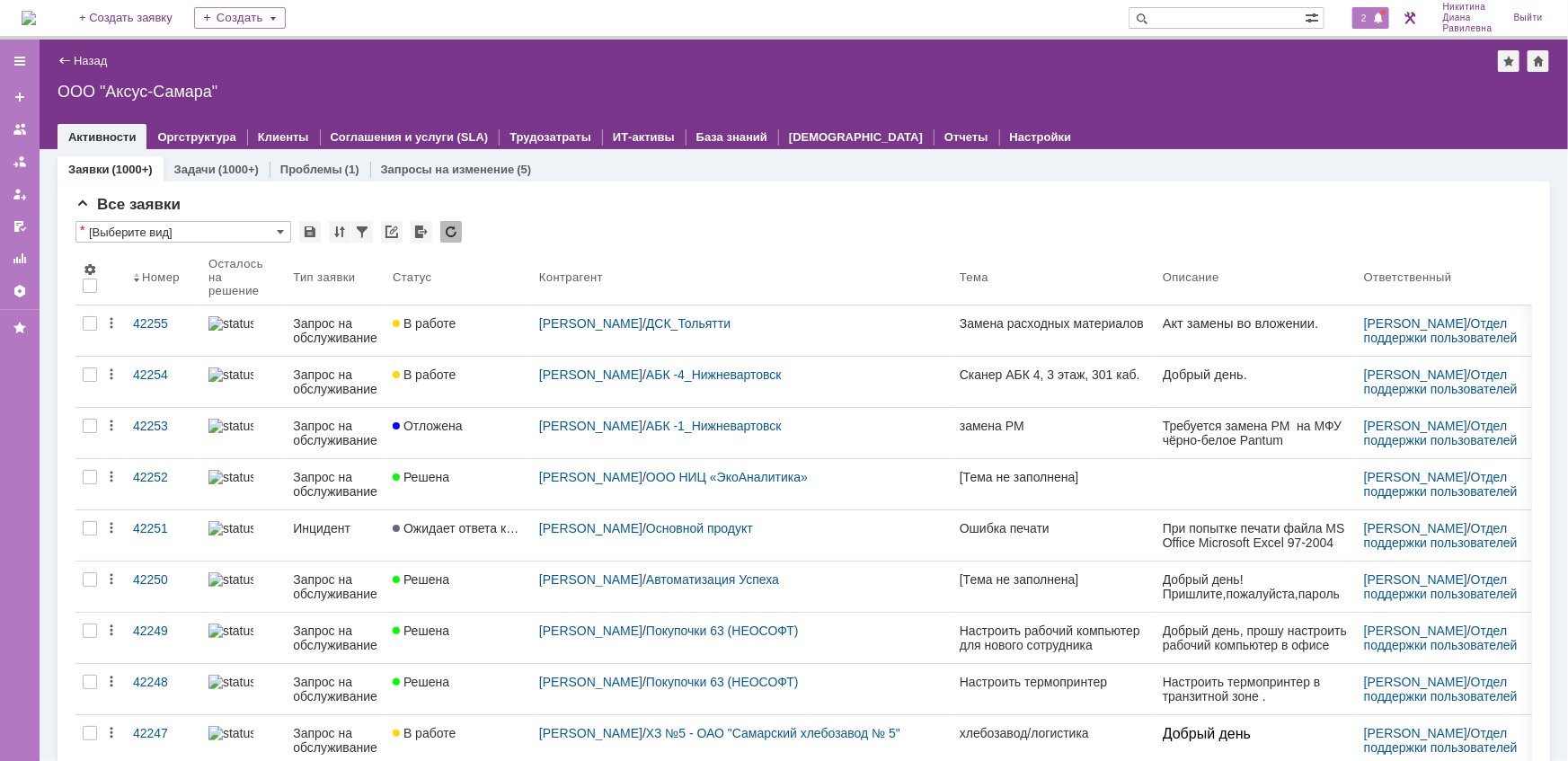
click at [1380, 16] on span at bounding box center [1379, 19] width 13 height 15
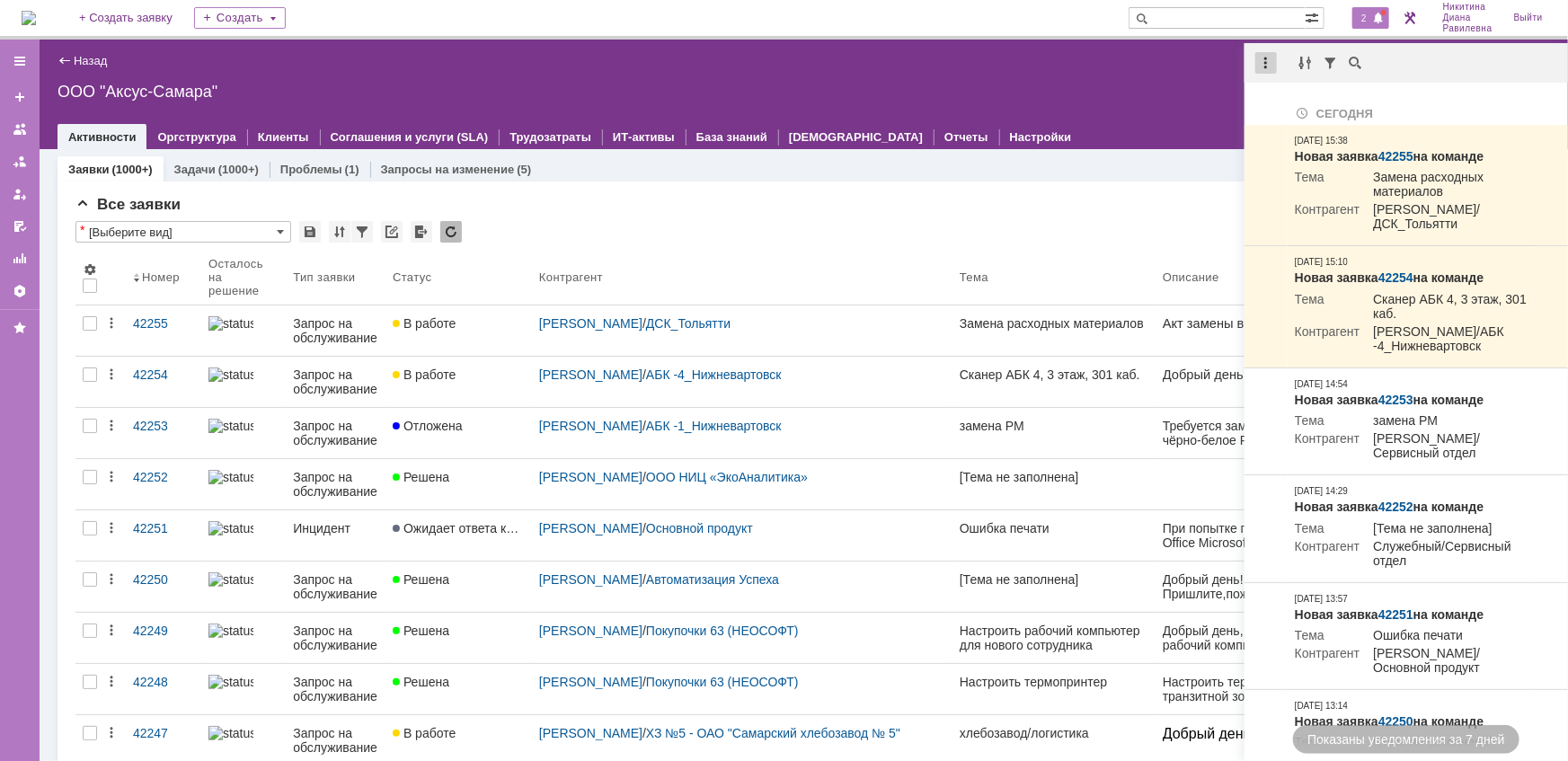
click at [1270, 59] on div at bounding box center [1266, 63] width 22 height 22
click at [1298, 111] on div "Отметить уведомления прочитанными" at bounding box center [1391, 109] width 241 height 13
